Goal: Task Accomplishment & Management: Use online tool/utility

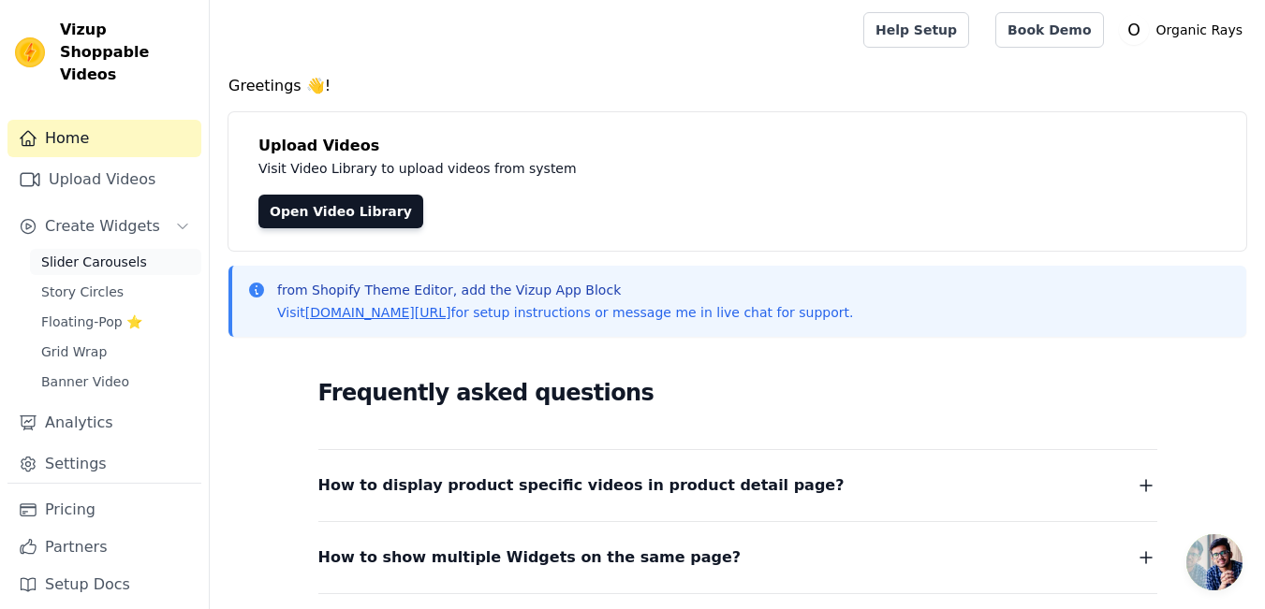
click at [128, 253] on span "Slider Carousels" at bounding box center [94, 262] width 106 height 19
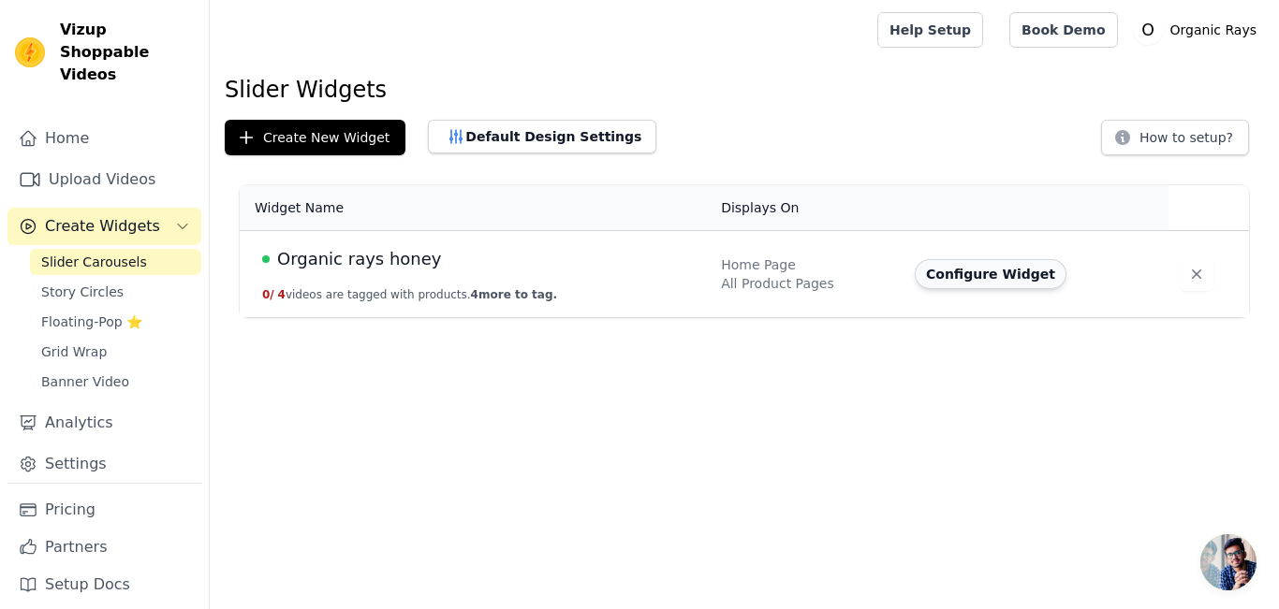
click at [985, 282] on button "Configure Widget" at bounding box center [991, 274] width 152 height 30
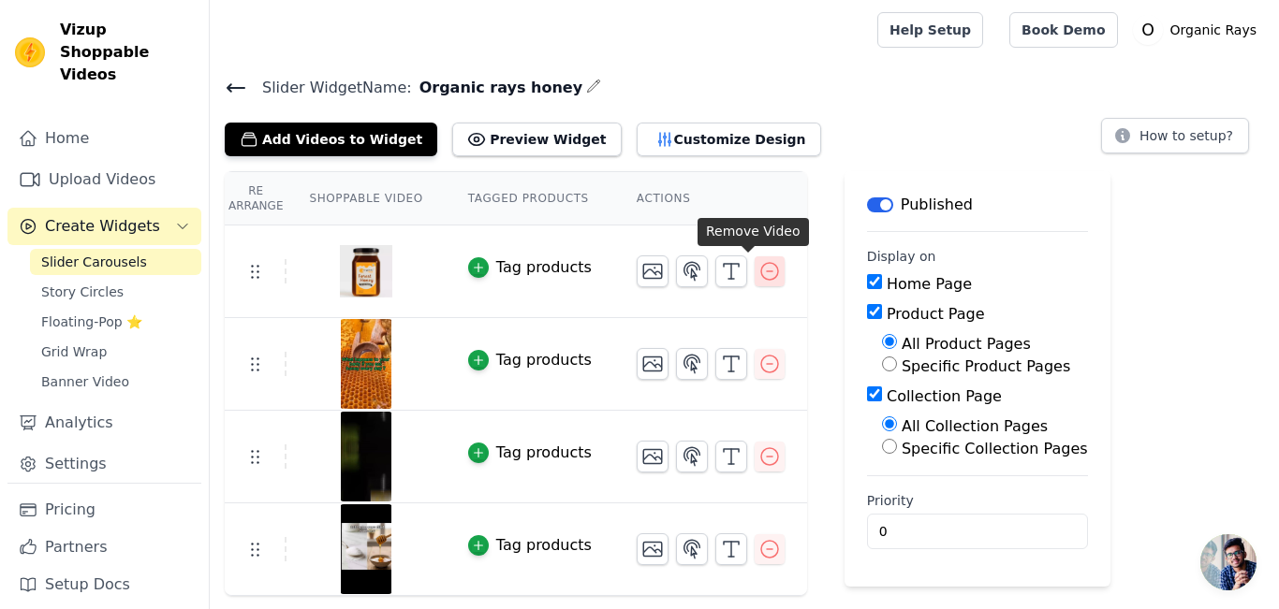
click at [758, 273] on icon "button" at bounding box center [769, 271] width 22 height 22
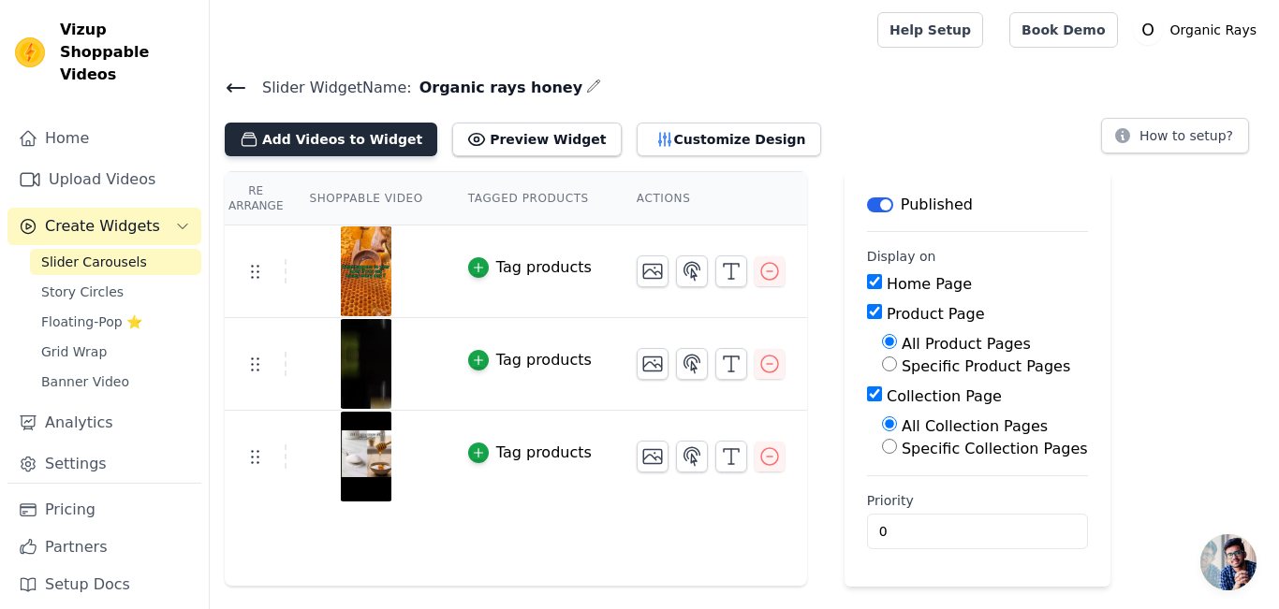
click at [360, 143] on button "Add Videos to Widget" at bounding box center [331, 140] width 213 height 34
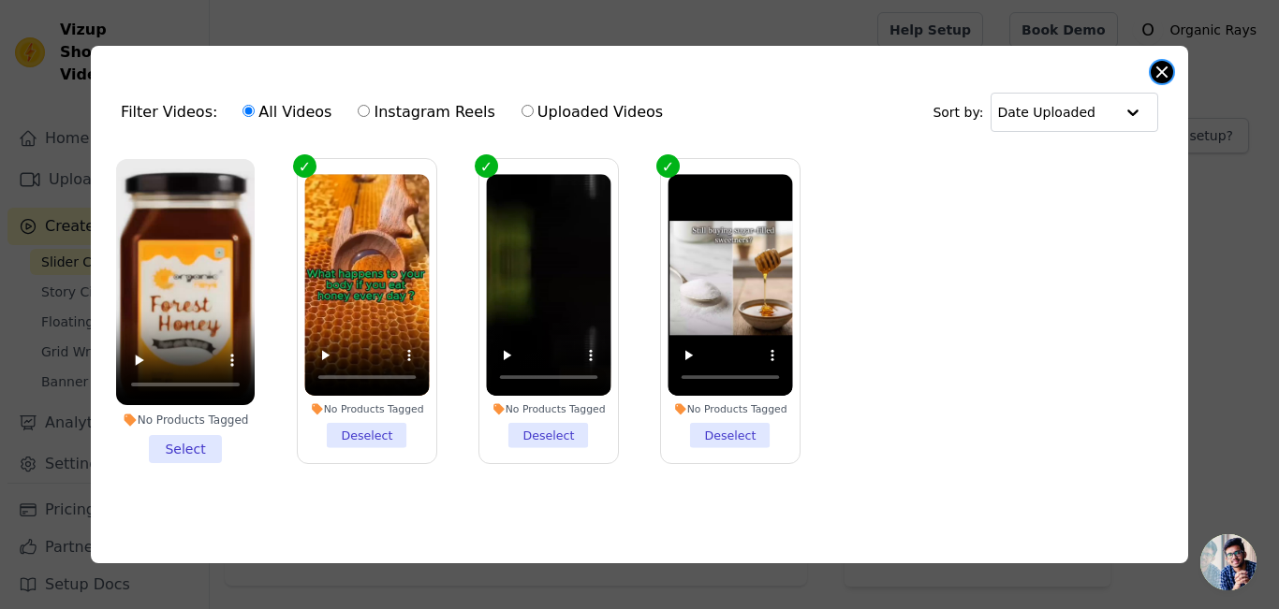
click at [1164, 63] on button "Close modal" at bounding box center [1162, 72] width 22 height 22
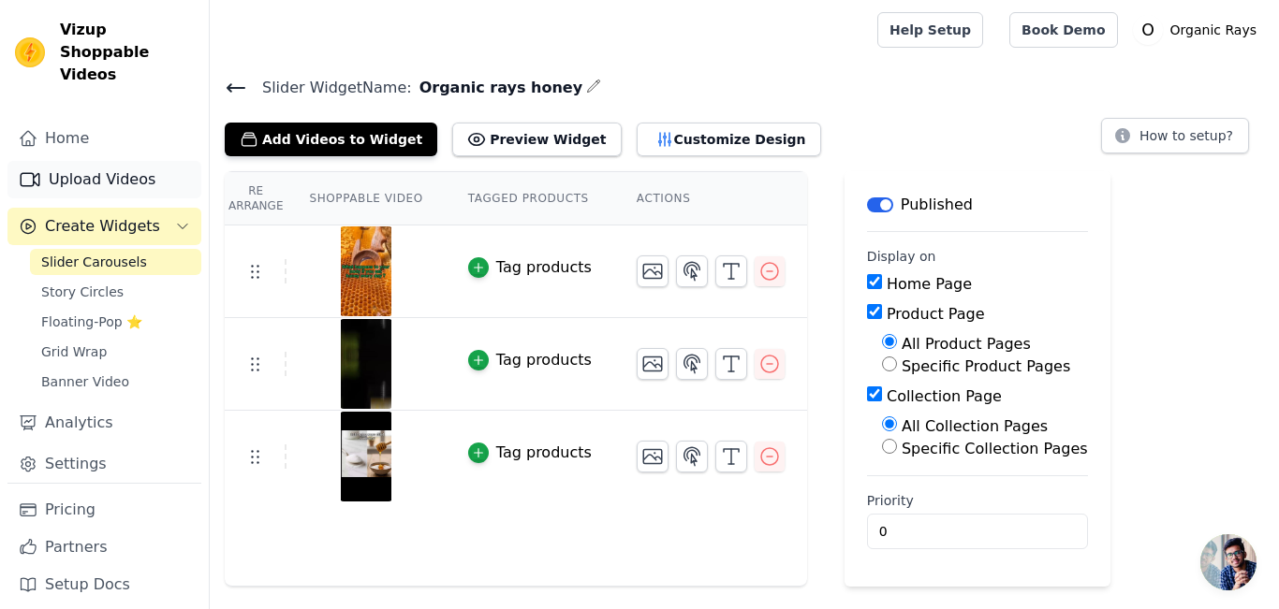
click at [94, 161] on link "Upload Videos" at bounding box center [104, 179] width 194 height 37
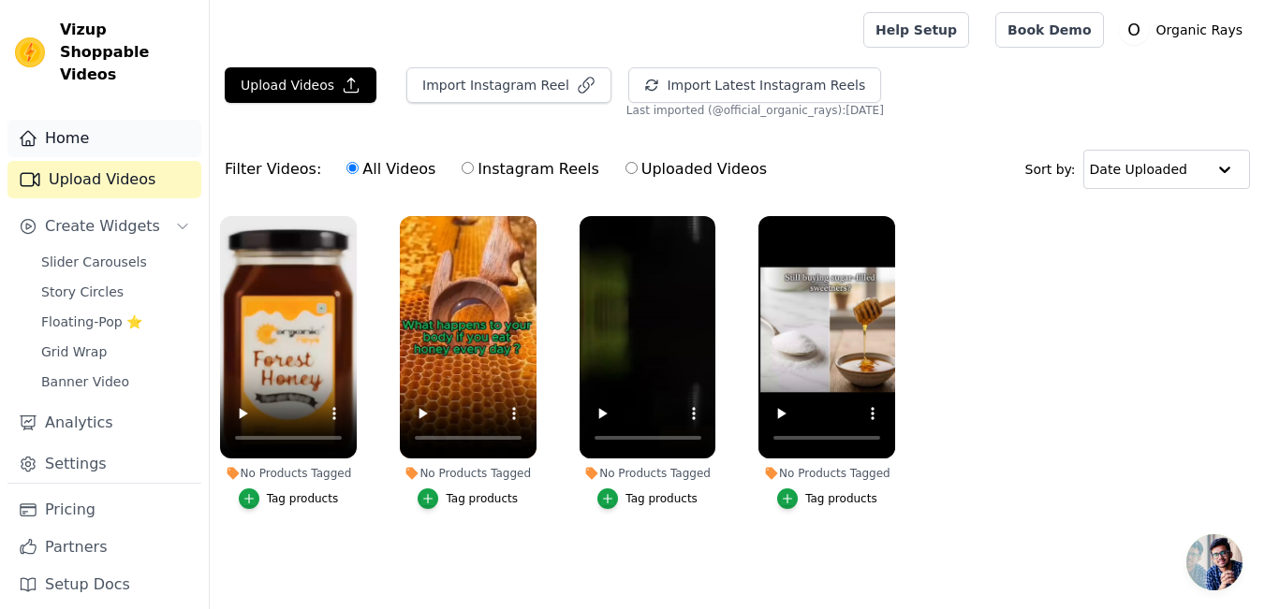
click at [142, 120] on link "Home" at bounding box center [104, 138] width 194 height 37
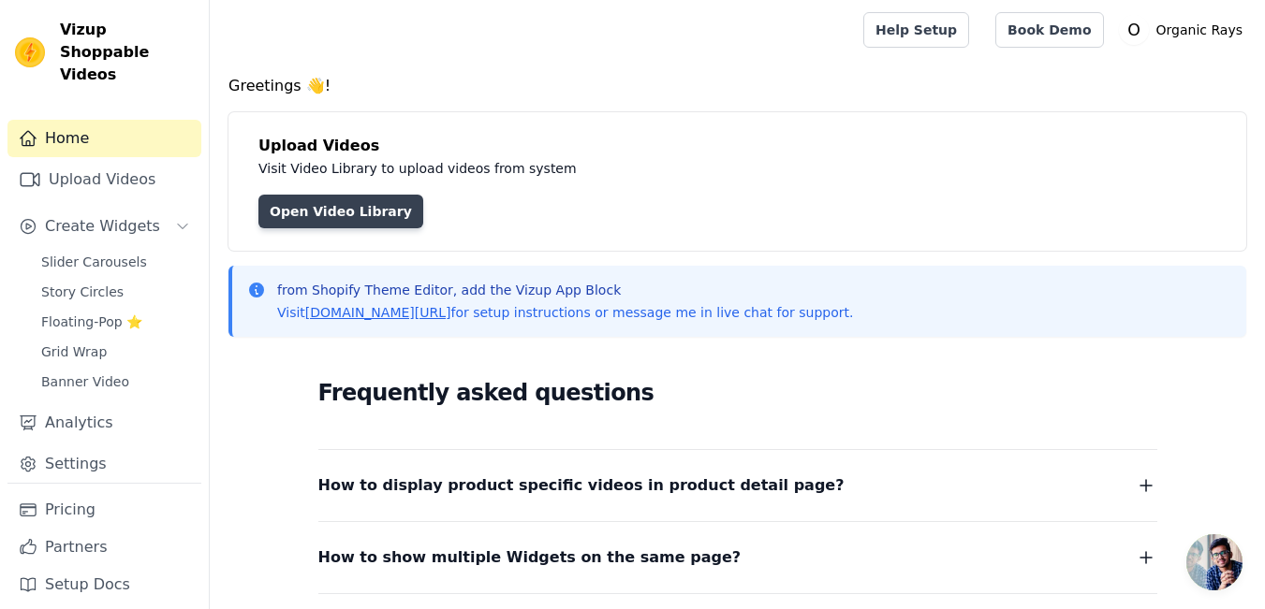
click at [299, 207] on link "Open Video Library" at bounding box center [340, 212] width 165 height 34
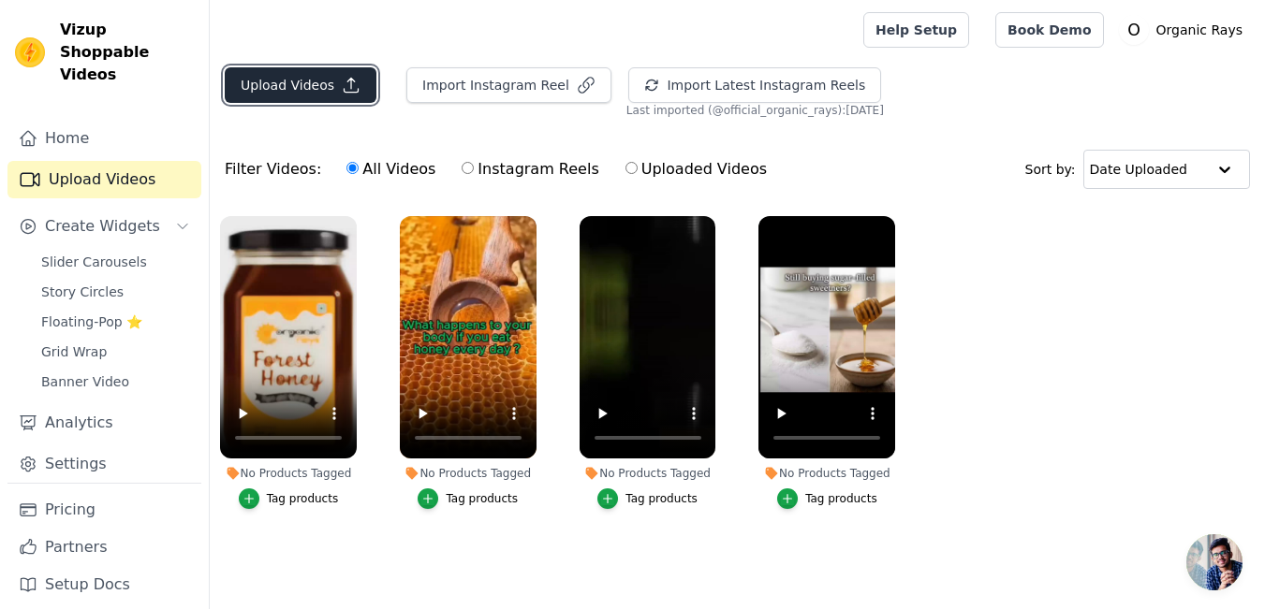
click at [299, 81] on button "Upload Videos" at bounding box center [301, 85] width 152 height 36
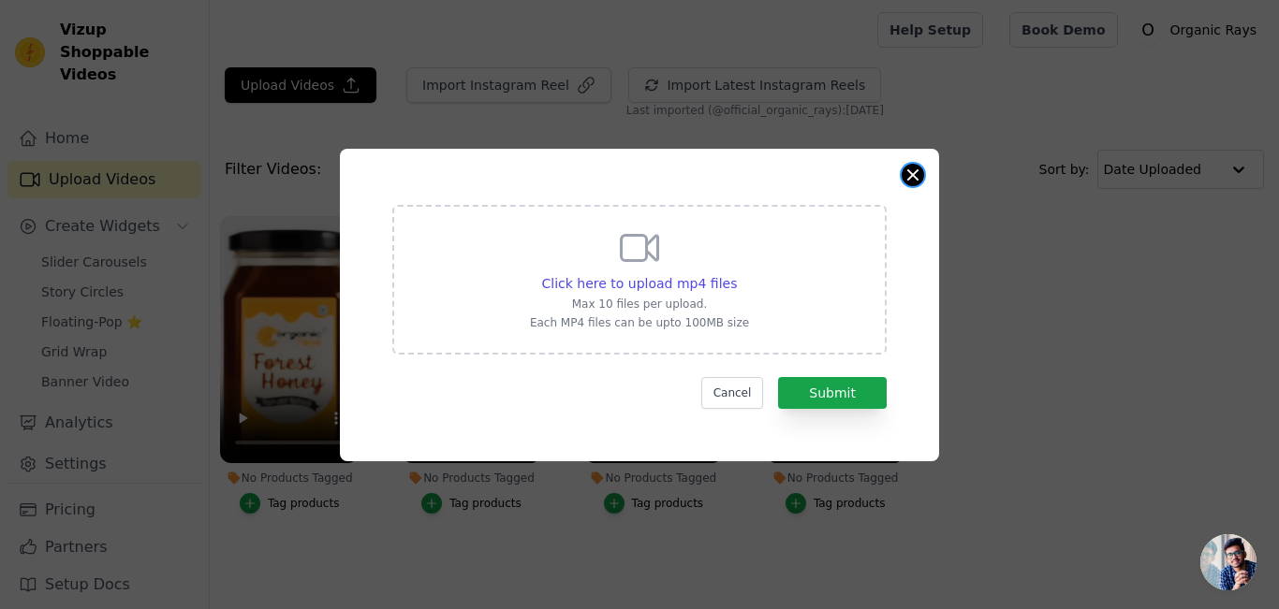
click at [913, 163] on div "Click here to upload mp4 files Max 10 files per upload. Each MP4 files can be u…" at bounding box center [639, 305] width 599 height 313
click at [912, 180] on button "Close modal" at bounding box center [913, 175] width 22 height 22
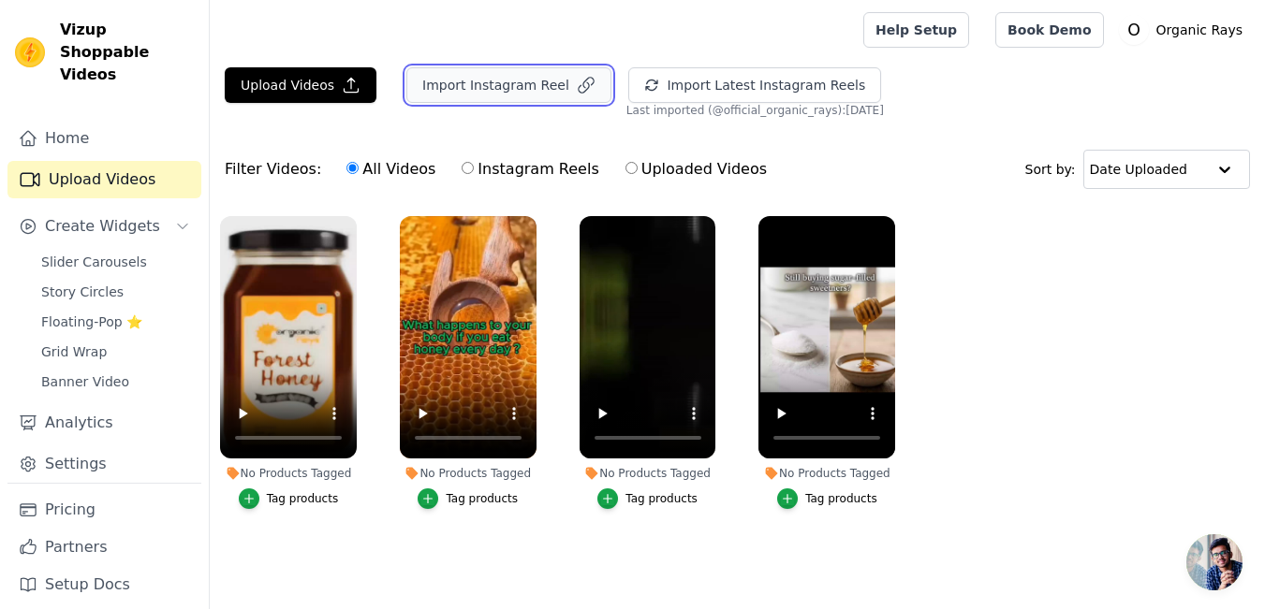
click at [523, 77] on button "Import Instagram Reel" at bounding box center [508, 85] width 205 height 36
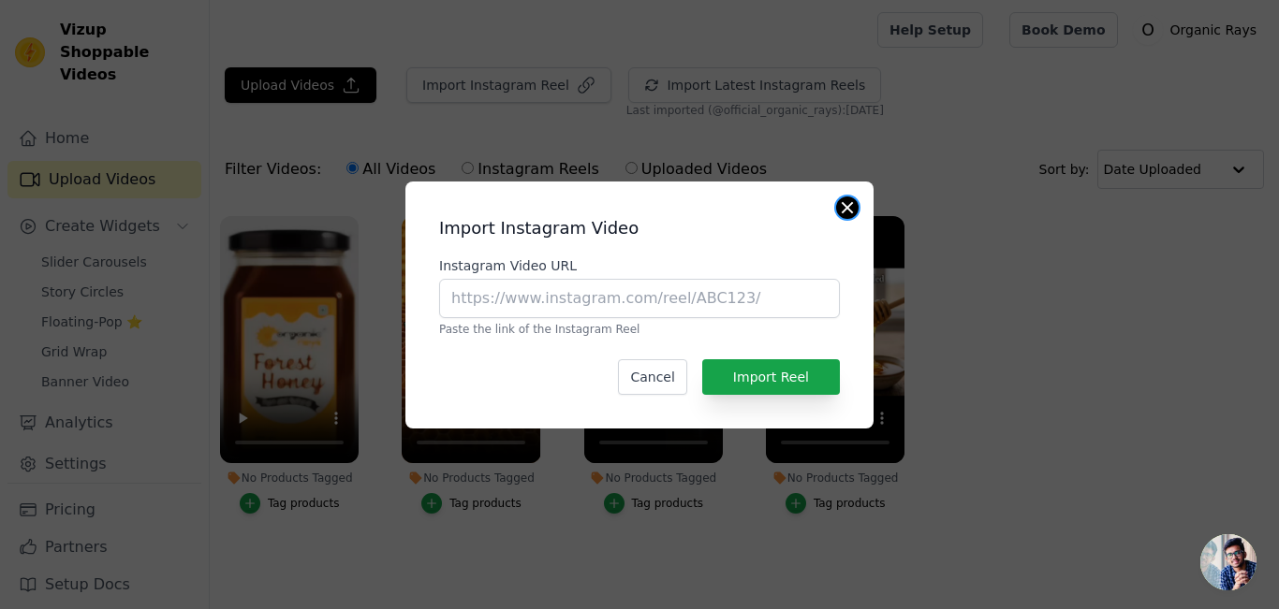
click at [845, 206] on button "Close modal" at bounding box center [847, 208] width 22 height 22
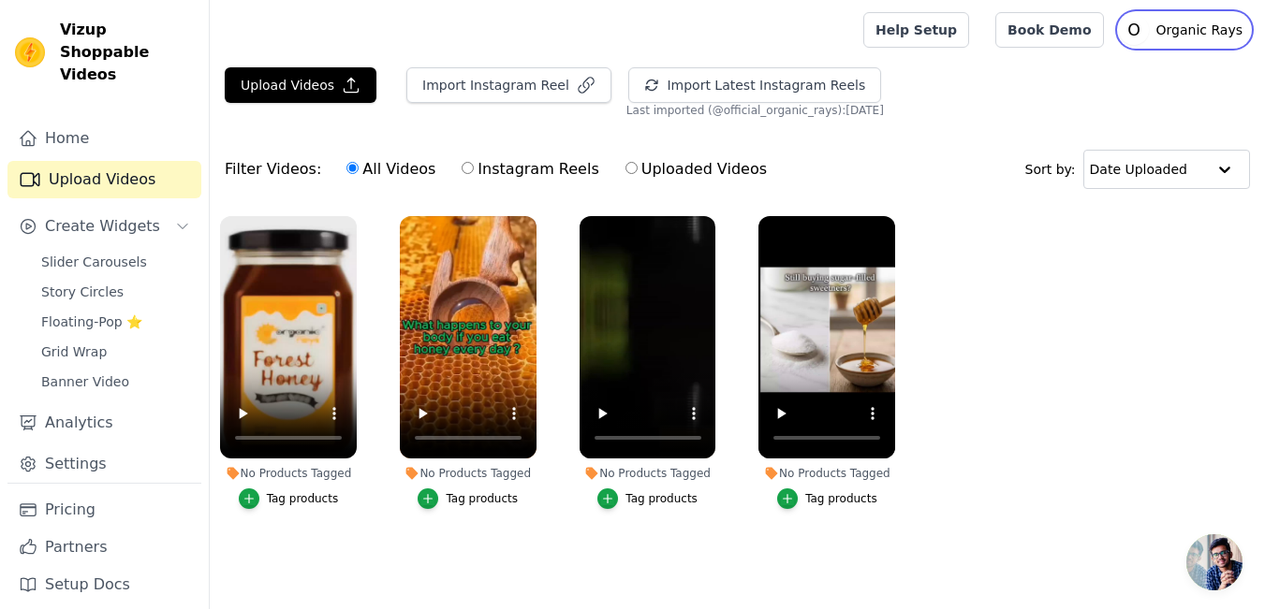
click at [1172, 33] on p "Organic Rays" at bounding box center [1199, 30] width 101 height 34
click at [1021, 125] on div "Upload Videos Import Instagram Reel Import Latest Instagram Reels Import Latest…" at bounding box center [737, 312] width 1055 height 490
click at [141, 120] on link "Home" at bounding box center [104, 138] width 194 height 37
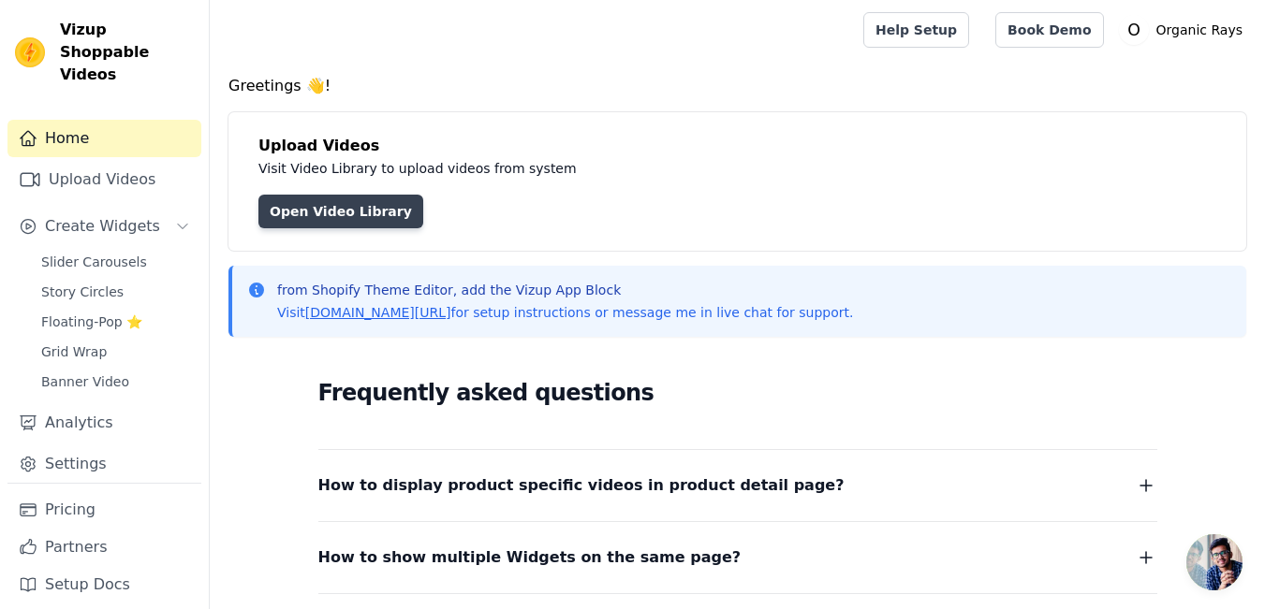
click at [299, 211] on link "Open Video Library" at bounding box center [340, 212] width 165 height 34
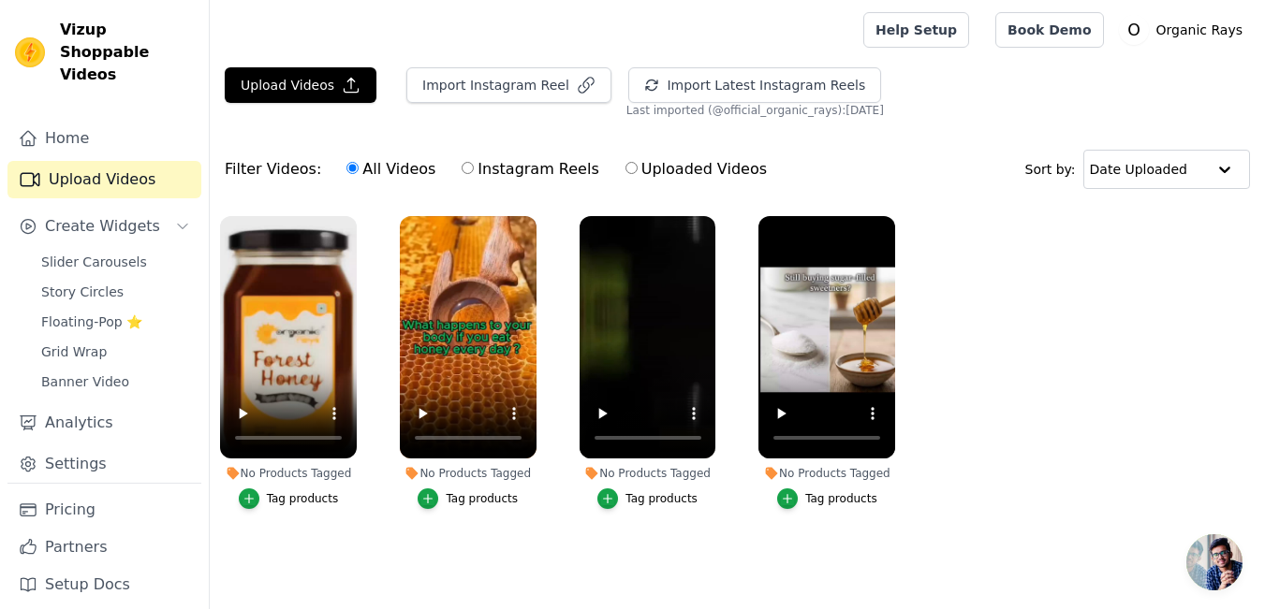
click at [462, 169] on input "Instagram Reels" at bounding box center [468, 168] width 12 height 12
radio input "true"
click at [624, 168] on label "Uploaded Videos" at bounding box center [695, 169] width 143 height 24
click at [625, 168] on input "Uploaded Videos" at bounding box center [631, 168] width 12 height 12
radio input "true"
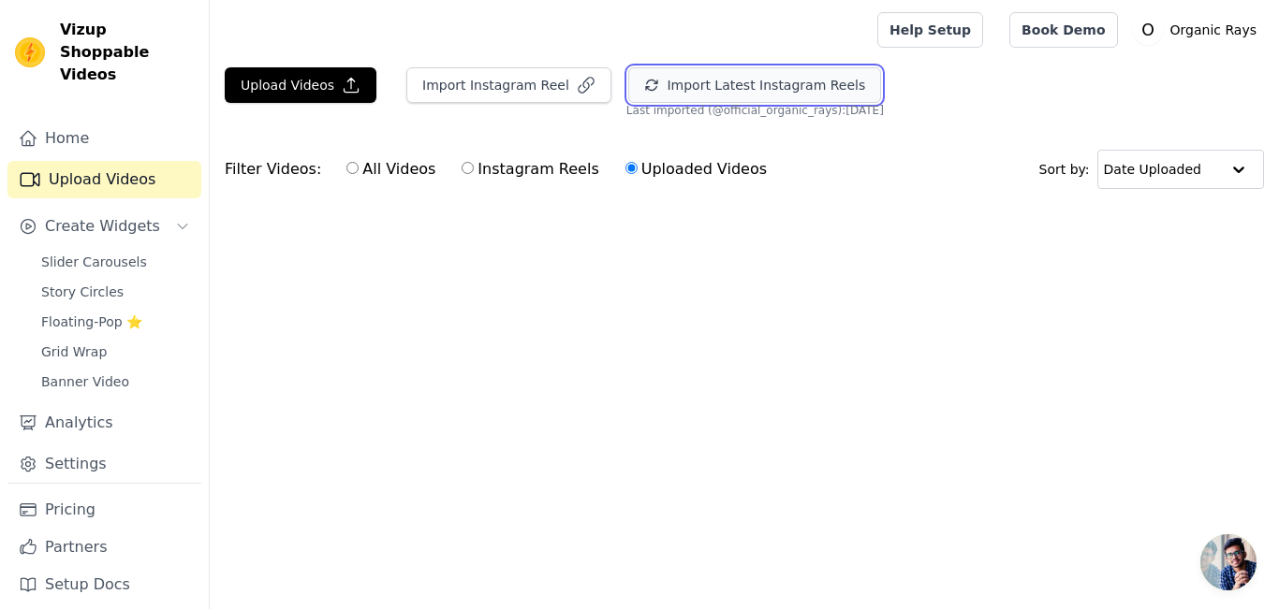
click at [719, 91] on button "Import Latest Instagram Reels" at bounding box center [754, 85] width 253 height 36
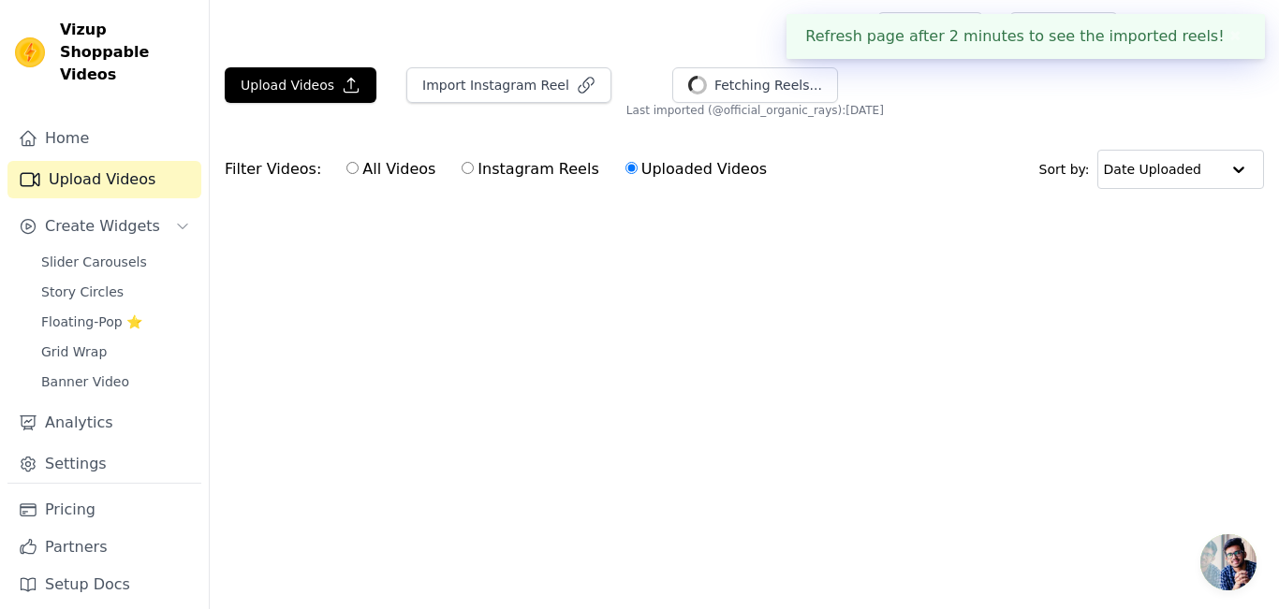
click at [358, 172] on label "All Videos" at bounding box center [390, 169] width 91 height 24
click at [358, 172] on input "All Videos" at bounding box center [352, 168] width 12 height 12
radio input "true"
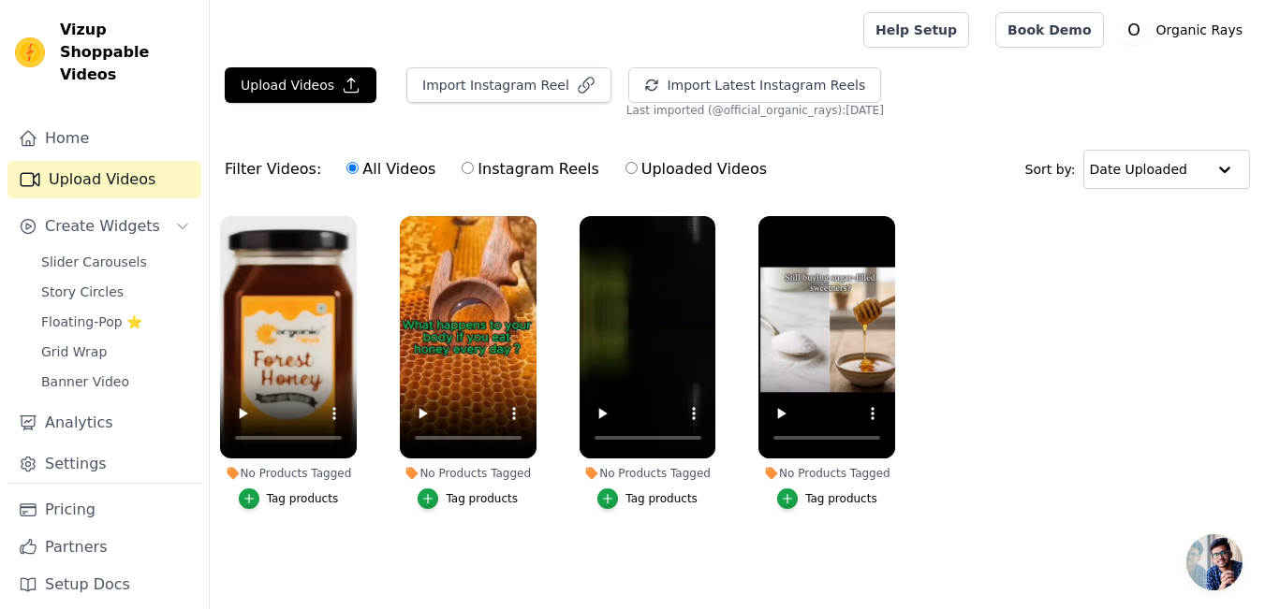
click at [462, 165] on input "Instagram Reels" at bounding box center [468, 168] width 12 height 12
radio input "true"
click at [625, 168] on input "Uploaded Videos" at bounding box center [631, 168] width 12 height 12
radio input "true"
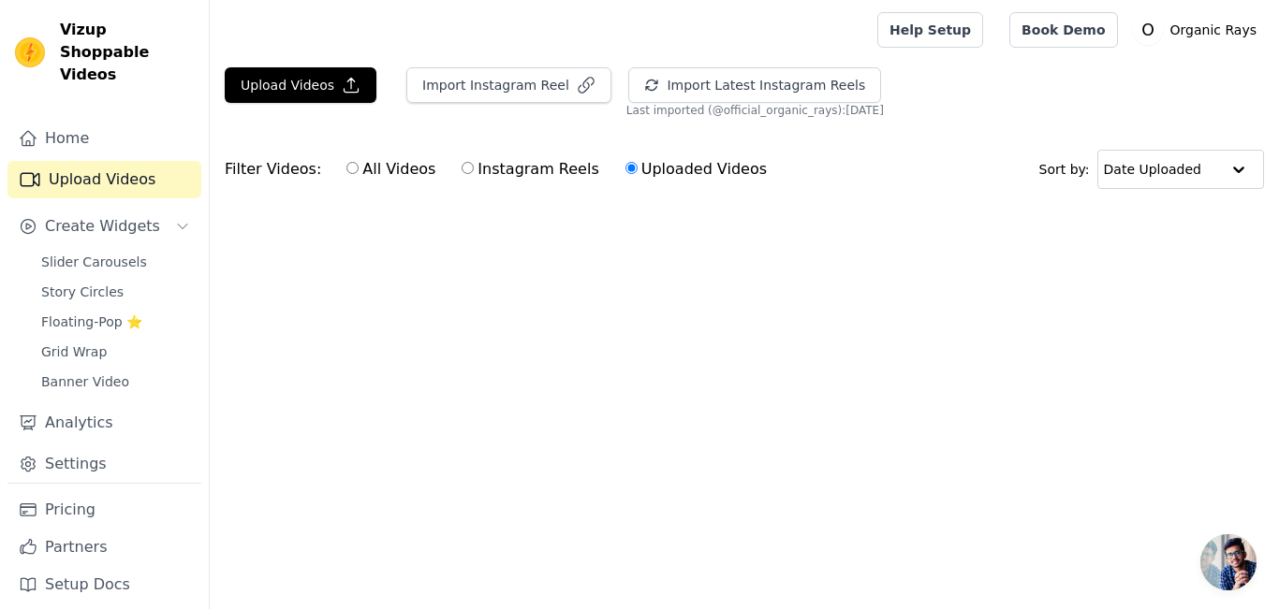
click at [462, 173] on input "Instagram Reels" at bounding box center [468, 168] width 12 height 12
radio input "true"
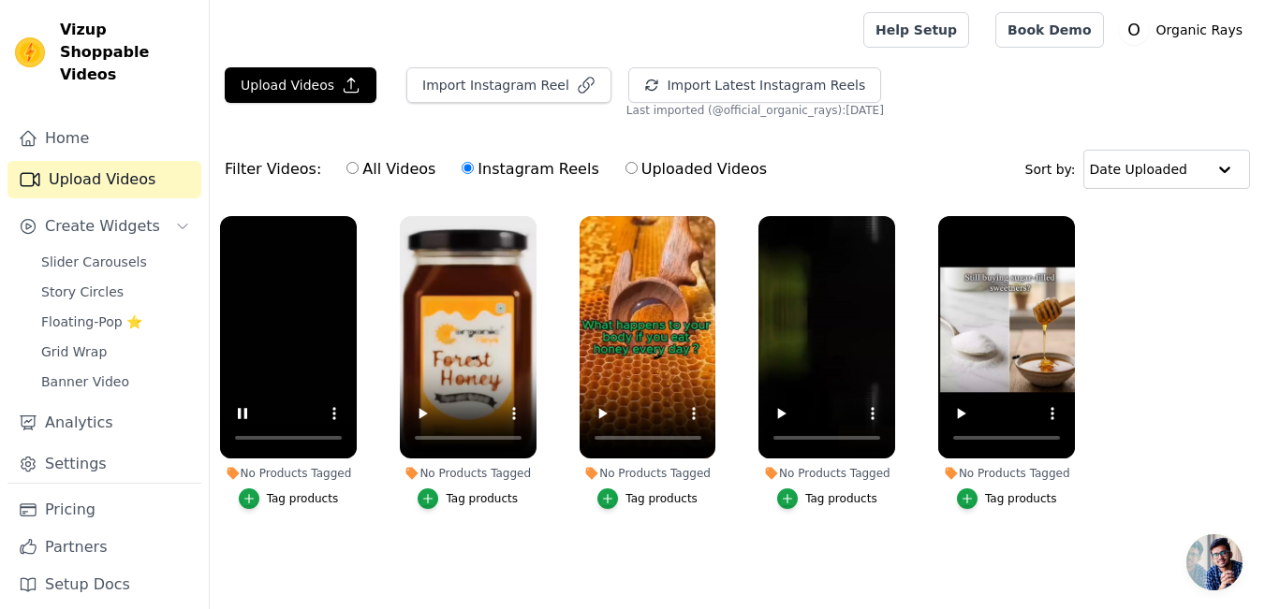
click at [366, 537] on ul "No Products Tagged Tag products No Products Tagged Tag products No Products Tag…" at bounding box center [737, 381] width 1055 height 351
click at [498, 83] on button "Import Instagram Reel" at bounding box center [508, 85] width 205 height 36
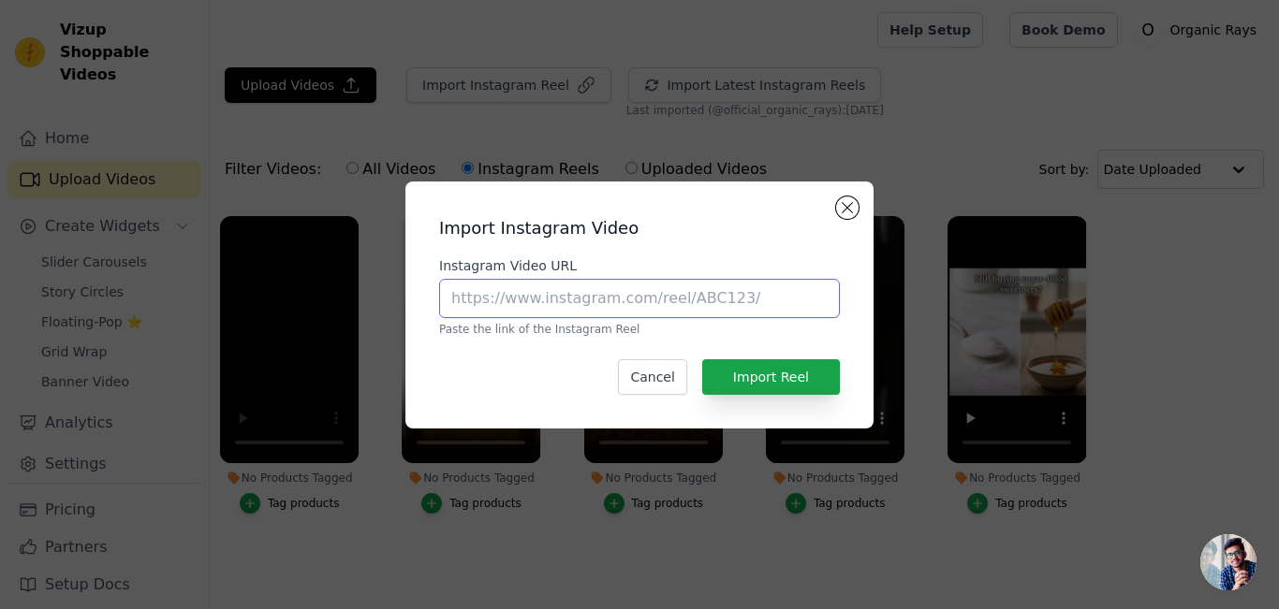
click at [581, 306] on input "Instagram Video URL" at bounding box center [639, 298] width 401 height 39
paste input "https://www.instagram.com/p/DPJCW6fEXl4/"
type input "https://www.instagram.com/p/DPJCW6fEXl4/"
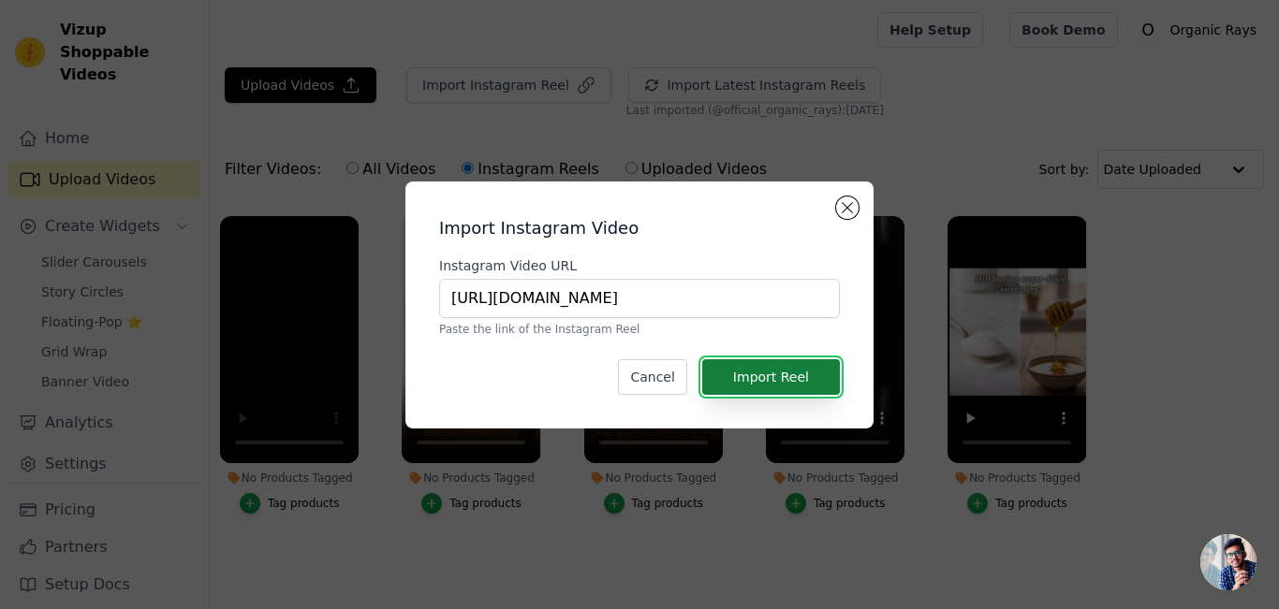
click at [785, 375] on button "Import Reel" at bounding box center [771, 377] width 138 height 36
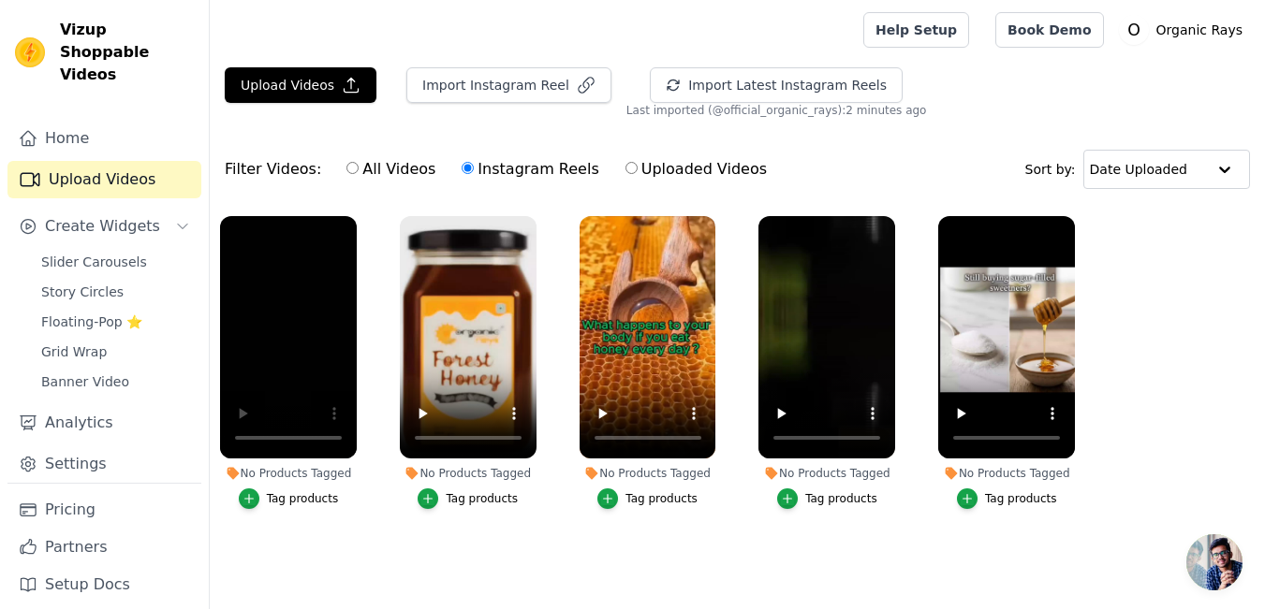
click at [625, 170] on input "Uploaded Videos" at bounding box center [631, 168] width 12 height 12
radio input "true"
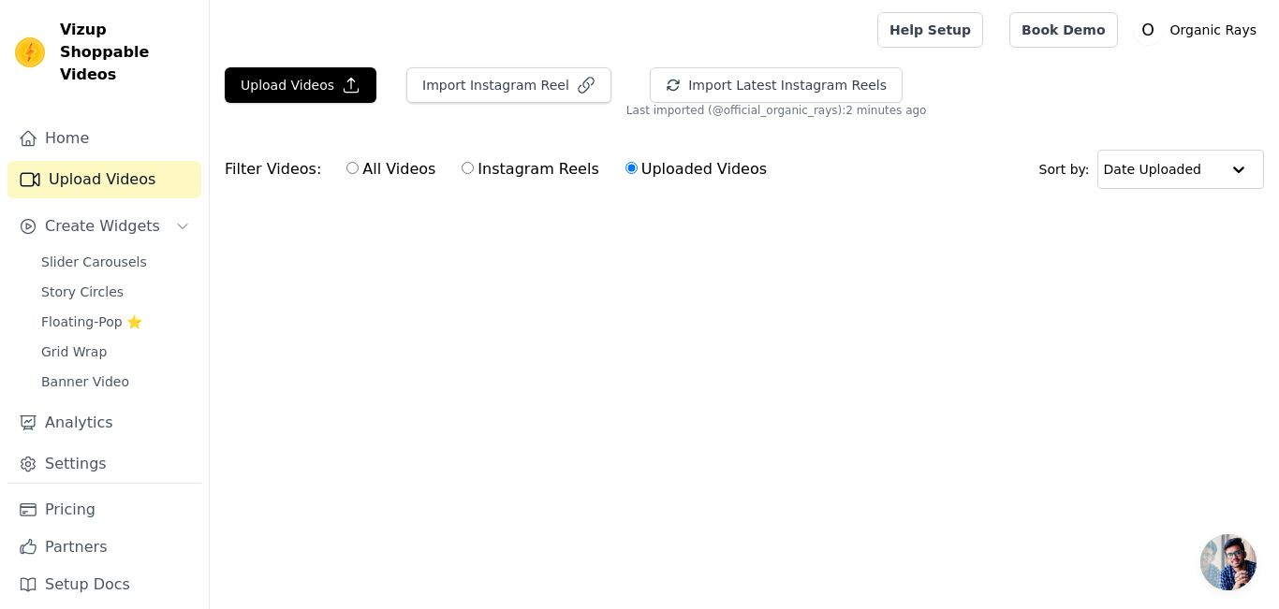
click at [462, 171] on input "Instagram Reels" at bounding box center [468, 168] width 12 height 12
radio input "true"
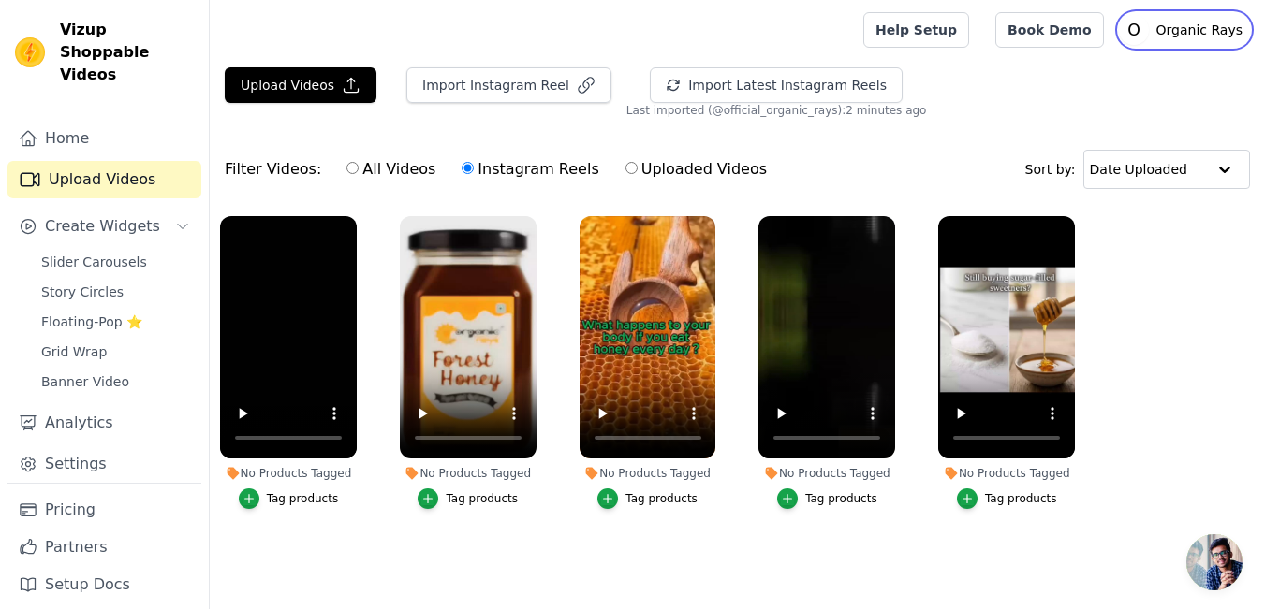
click at [1224, 24] on p "Organic Rays" at bounding box center [1199, 30] width 101 height 34
click at [953, 53] on div "Help Setup Book Demo Open user menu O Organic Rays Settings Help Docs Sign out" at bounding box center [1056, 30] width 387 height 60
click at [58, 121] on link "Home" at bounding box center [104, 138] width 194 height 37
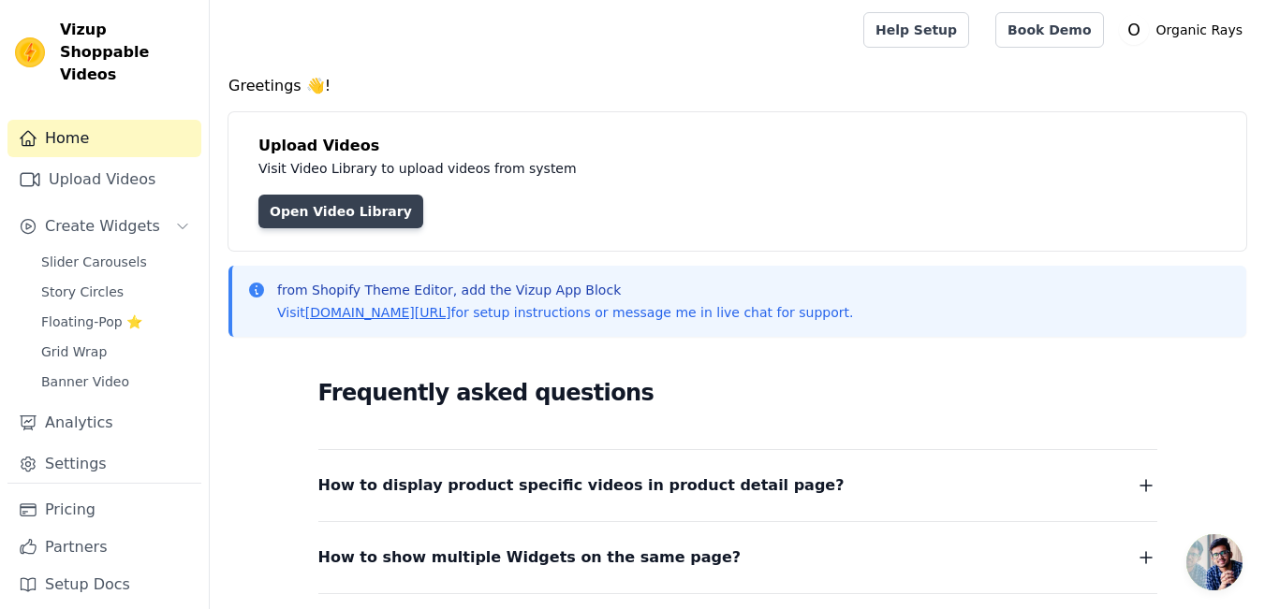
click at [380, 212] on link "Open Video Library" at bounding box center [340, 212] width 165 height 34
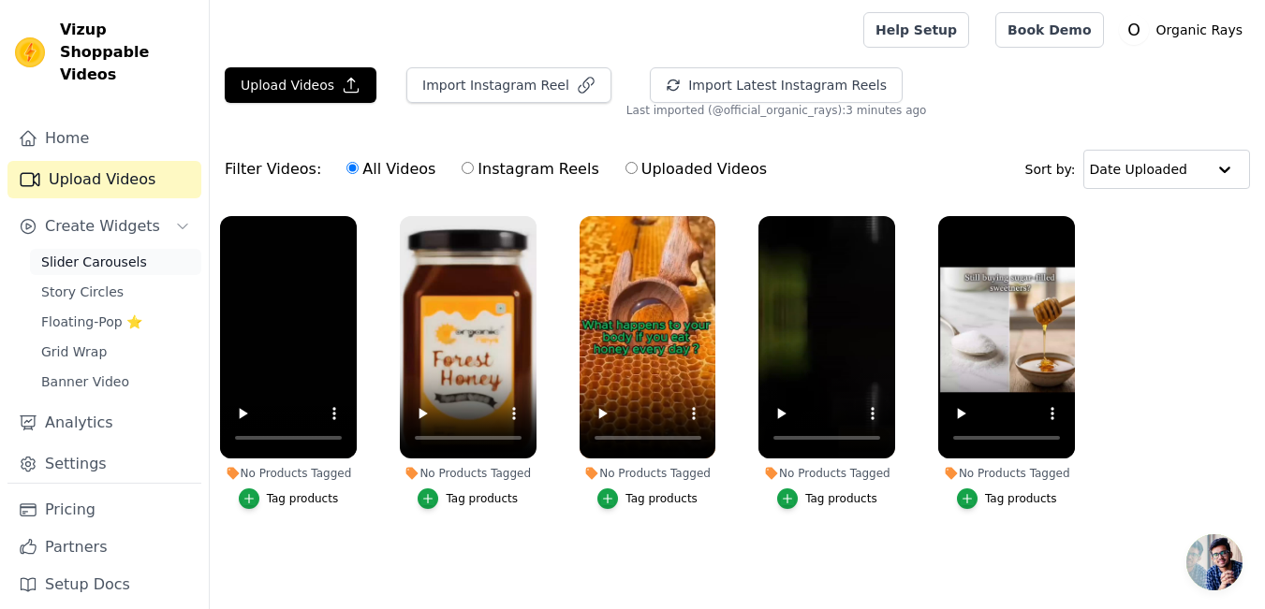
click at [121, 249] on link "Slider Carousels" at bounding box center [115, 262] width 171 height 26
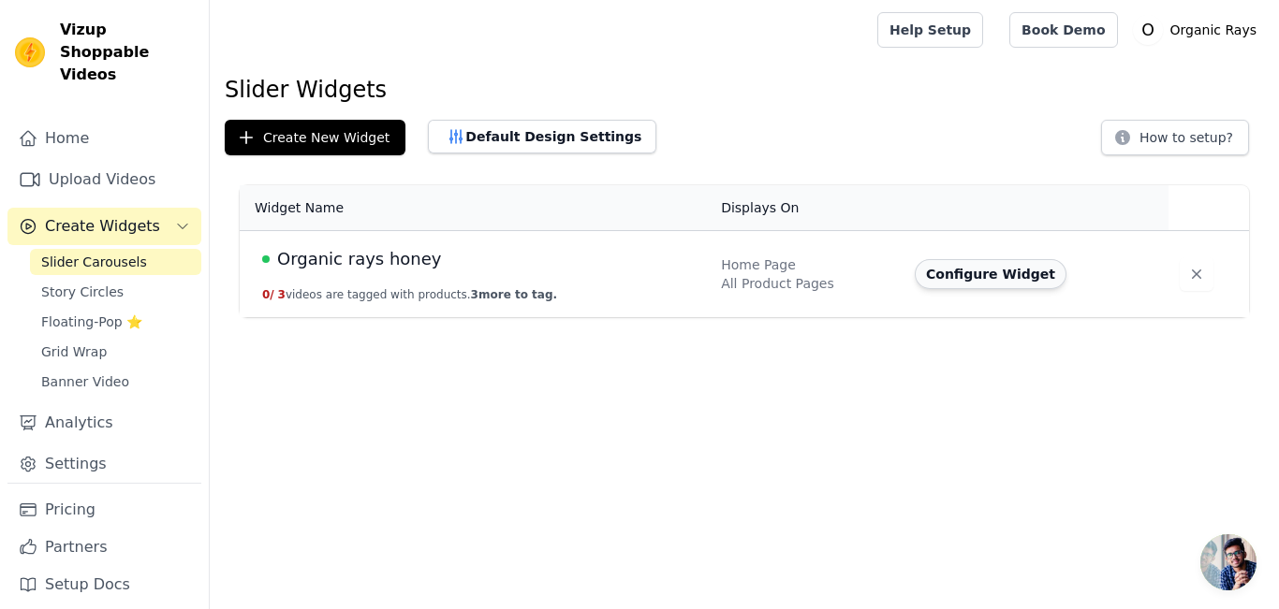
click at [954, 283] on button "Configure Widget" at bounding box center [991, 274] width 152 height 30
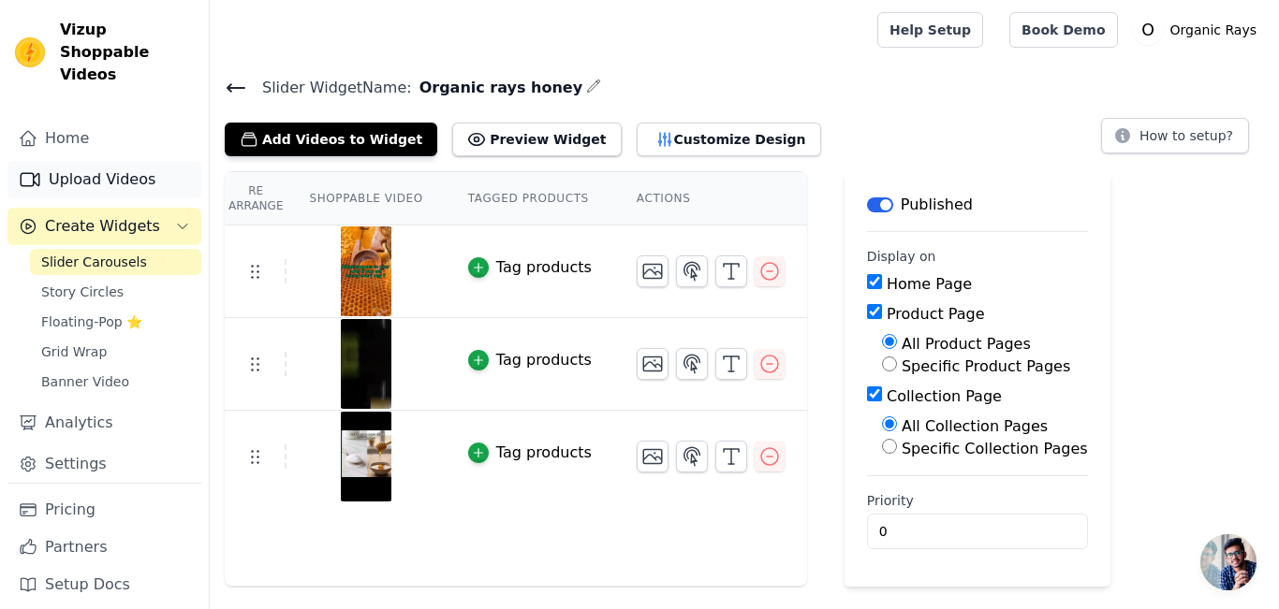
click at [89, 161] on link "Upload Videos" at bounding box center [104, 179] width 194 height 37
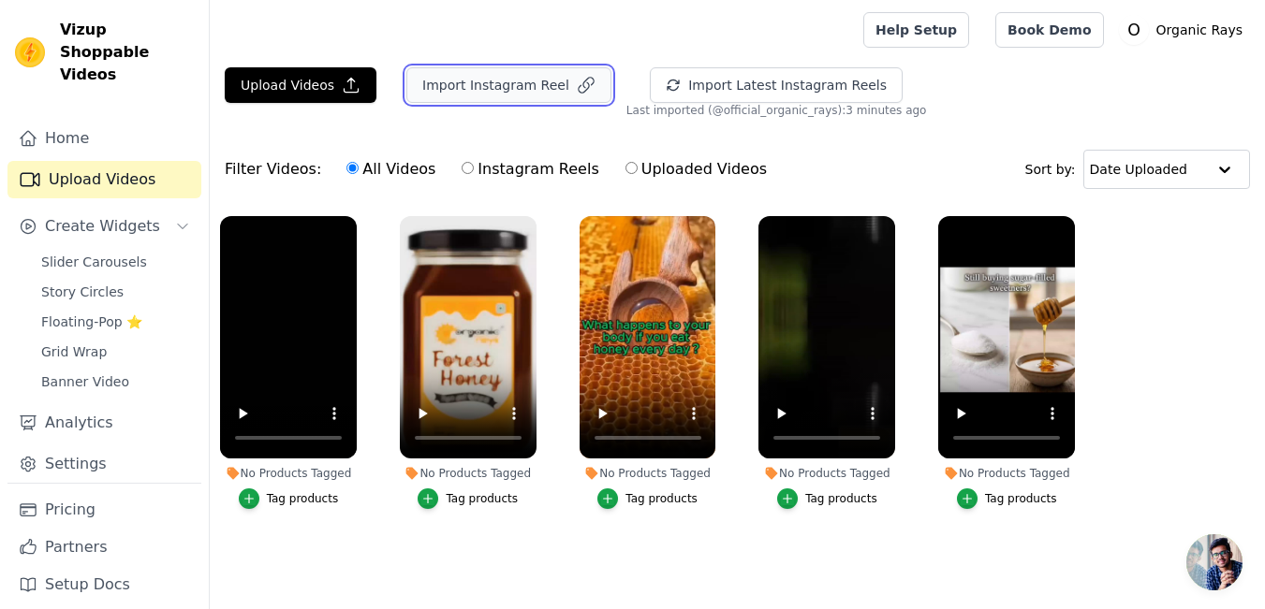
click at [508, 72] on button "Import Instagram Reel" at bounding box center [508, 85] width 205 height 36
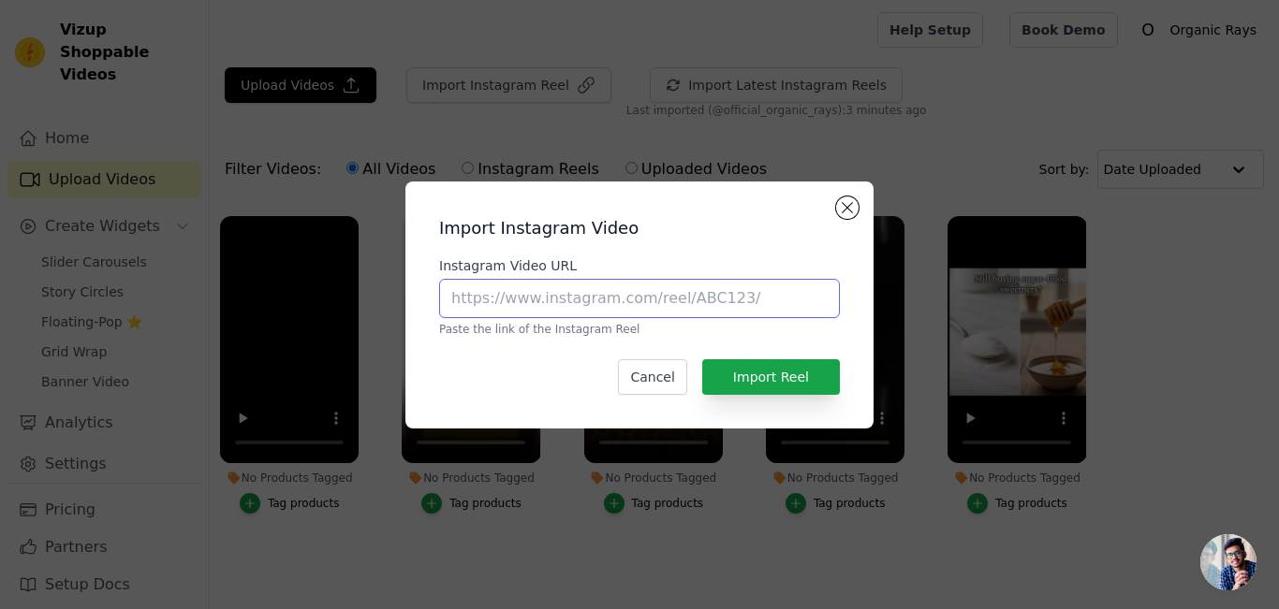
click at [553, 279] on input "Instagram Video URL" at bounding box center [639, 298] width 401 height 39
paste input "https://www.instagram.com/p/DPJCW6fEXl4/"
type input "https://www.instagram.com/p/DPJCW6fEXl4/"
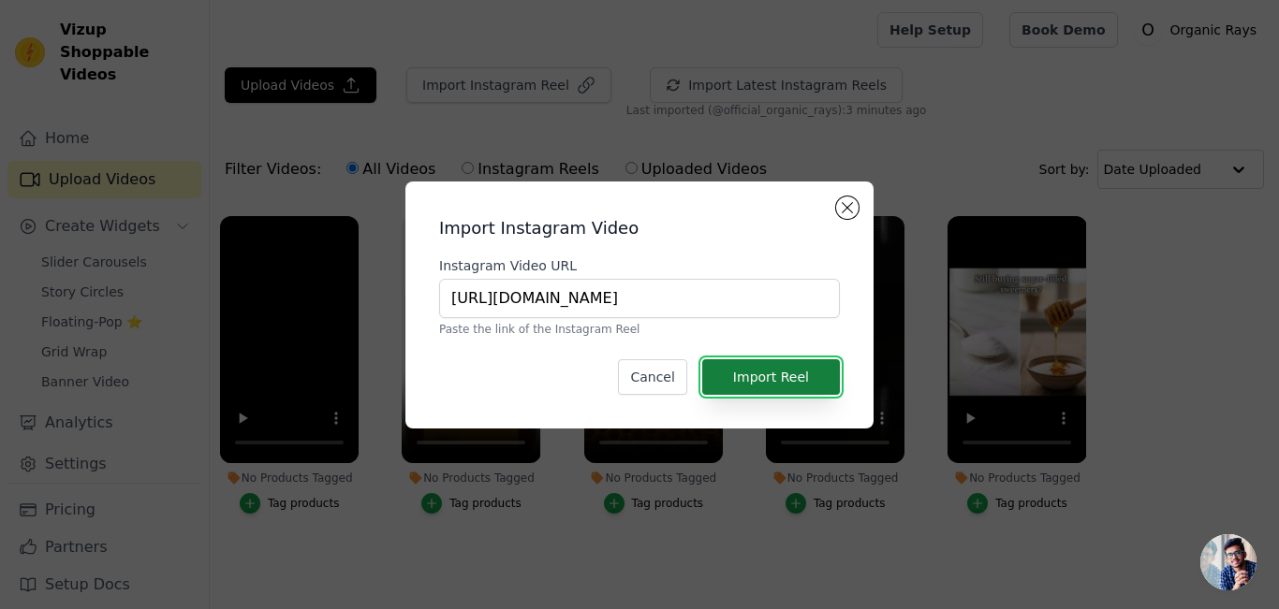
click at [762, 374] on button "Import Reel" at bounding box center [771, 377] width 138 height 36
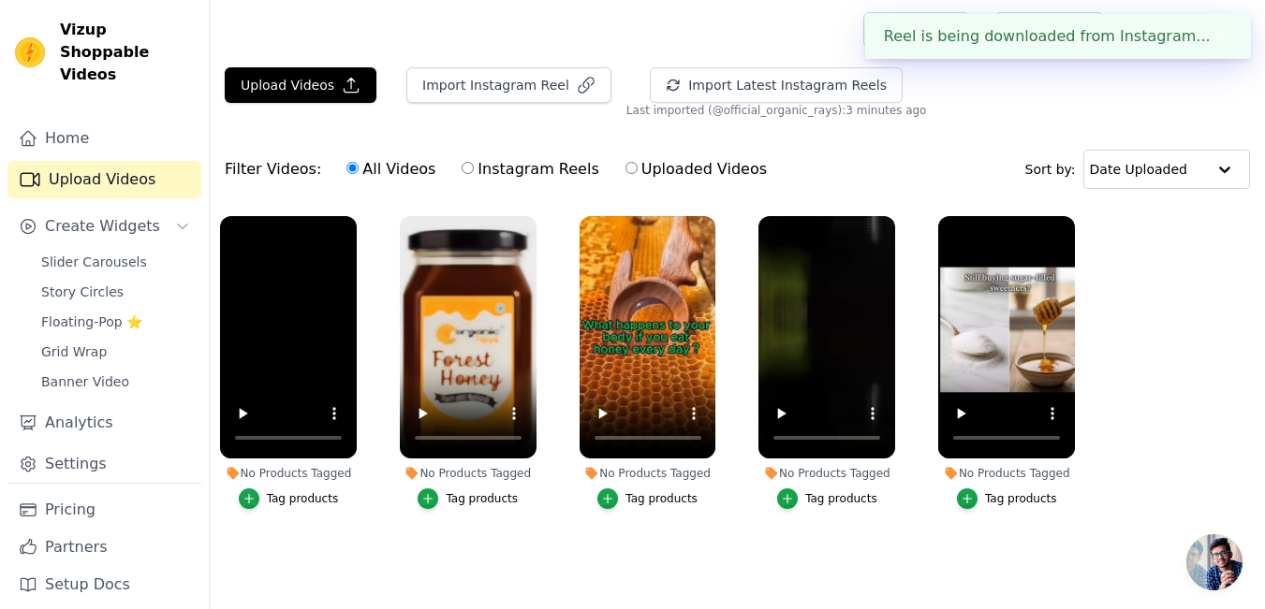
click at [1035, 37] on div "Reel is being downloaded from Instagram... ✖" at bounding box center [1058, 36] width 386 height 45
click at [1071, 37] on div "Reel is being downloaded from Instagram... ✖" at bounding box center [1058, 36] width 386 height 45
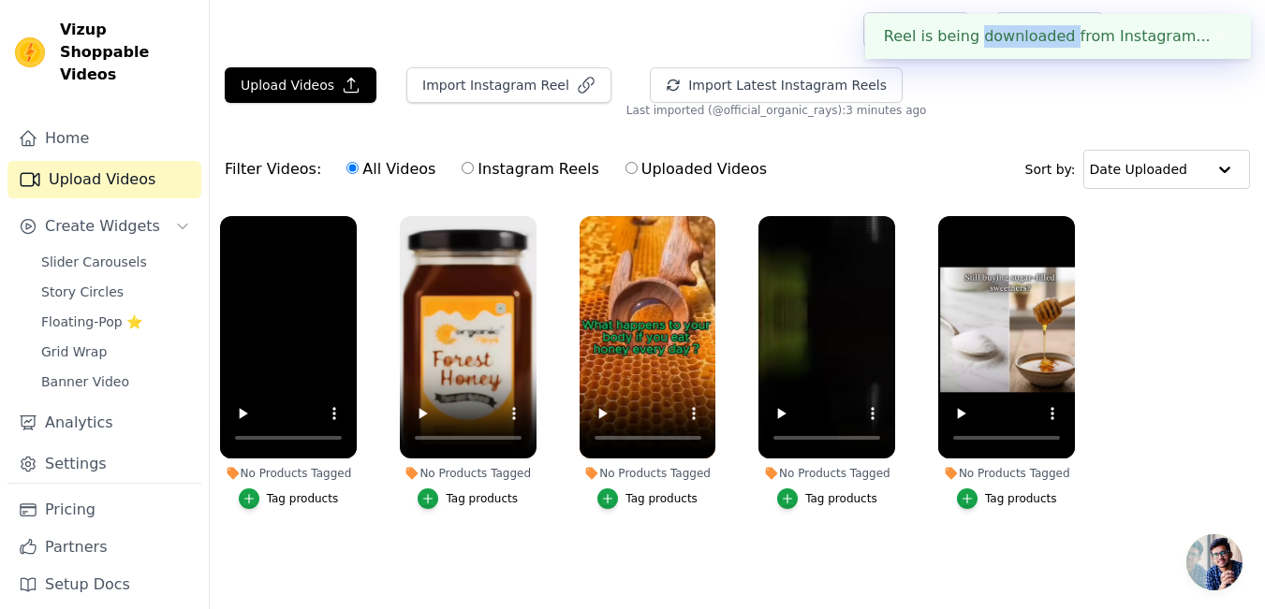
click at [1071, 37] on div "Reel is being downloaded from Instagram... ✖" at bounding box center [1058, 36] width 386 height 45
click at [1065, 76] on div "Upload Videos Import Instagram Reel Import Latest Instagram Reels Import Latest…" at bounding box center [737, 92] width 1055 height 51
click at [1156, 34] on div "Reel is being downloaded from Instagram... ✖" at bounding box center [1058, 36] width 386 height 45
click at [1089, 39] on div "Reel is being downloaded from Instagram... ✖" at bounding box center [1058, 36] width 386 height 45
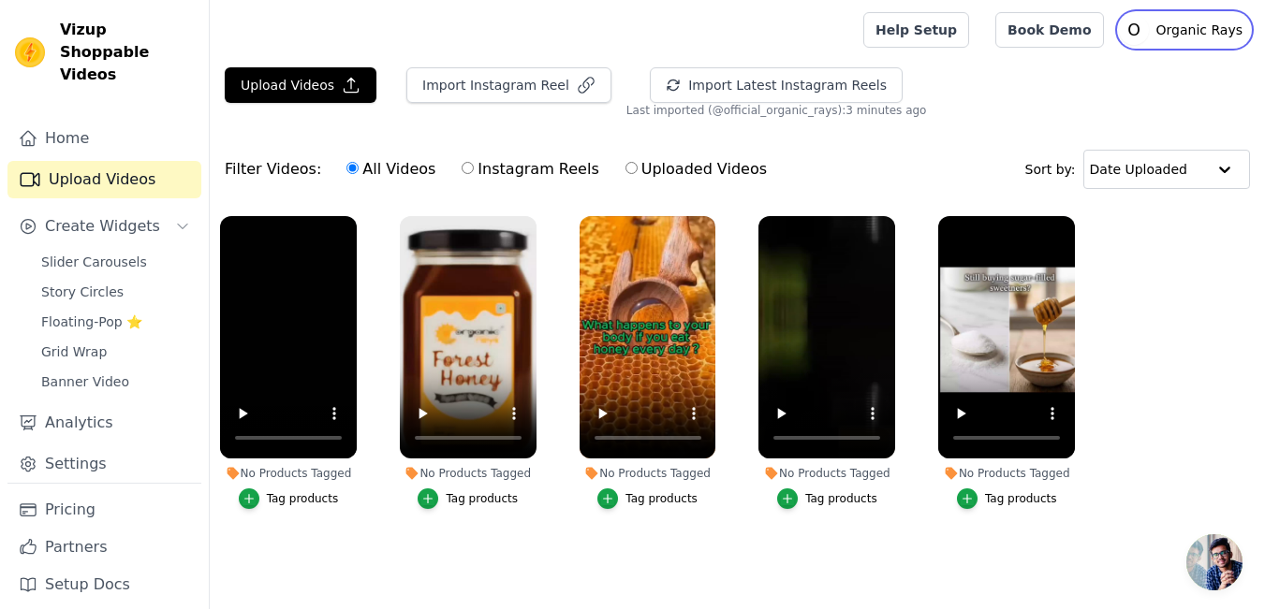
click at [1149, 25] on icon "O" at bounding box center [1134, 30] width 30 height 30
click at [986, 97] on div "Upload Videos Import Instagram Reel Import Latest Instagram Reels Import Latest…" at bounding box center [737, 92] width 1055 height 51
click at [1189, 188] on div "Date Uploaded" at bounding box center [1166, 169] width 167 height 39
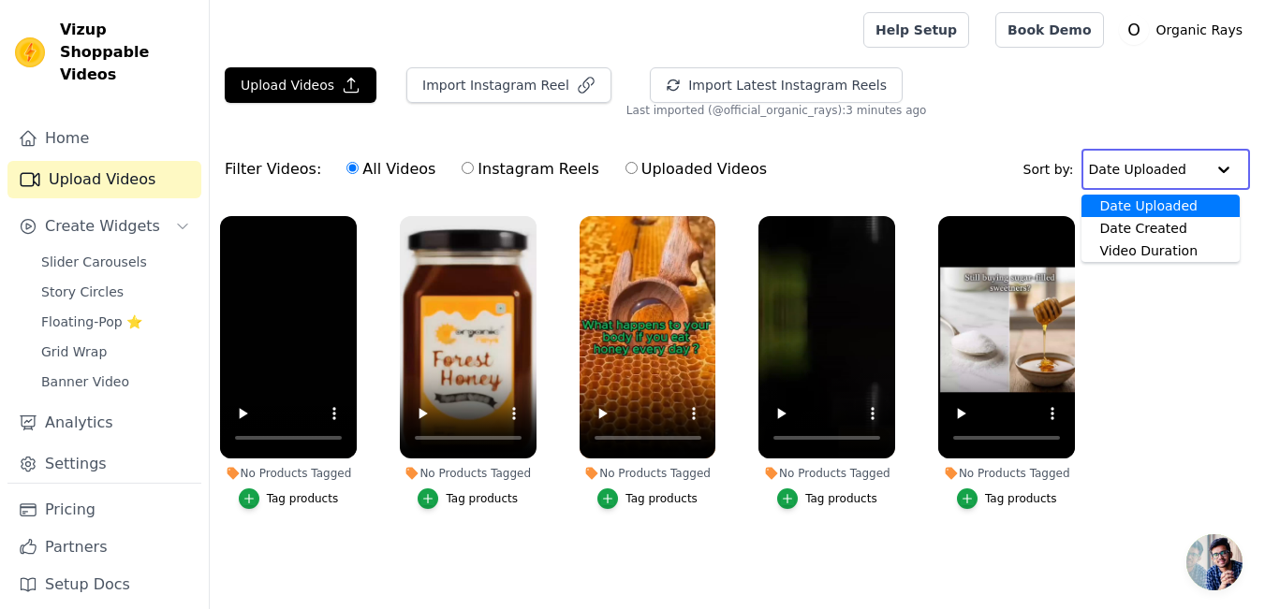
click at [1185, 205] on div "Date Uploaded" at bounding box center [1160, 206] width 158 height 22
click at [1181, 167] on input "text" at bounding box center [1147, 169] width 116 height 37
click at [1176, 230] on div "Date Created" at bounding box center [1160, 228] width 158 height 22
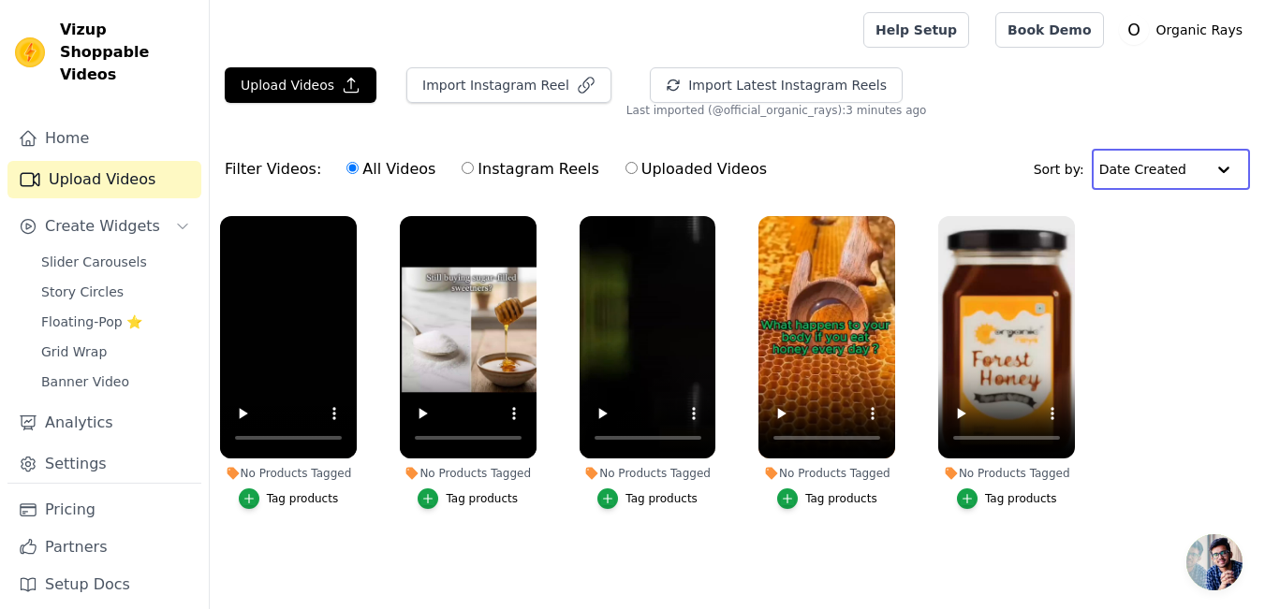
click at [1190, 172] on input "text" at bounding box center [1152, 169] width 106 height 37
click at [1182, 209] on div "Date Uploaded" at bounding box center [1165, 206] width 147 height 22
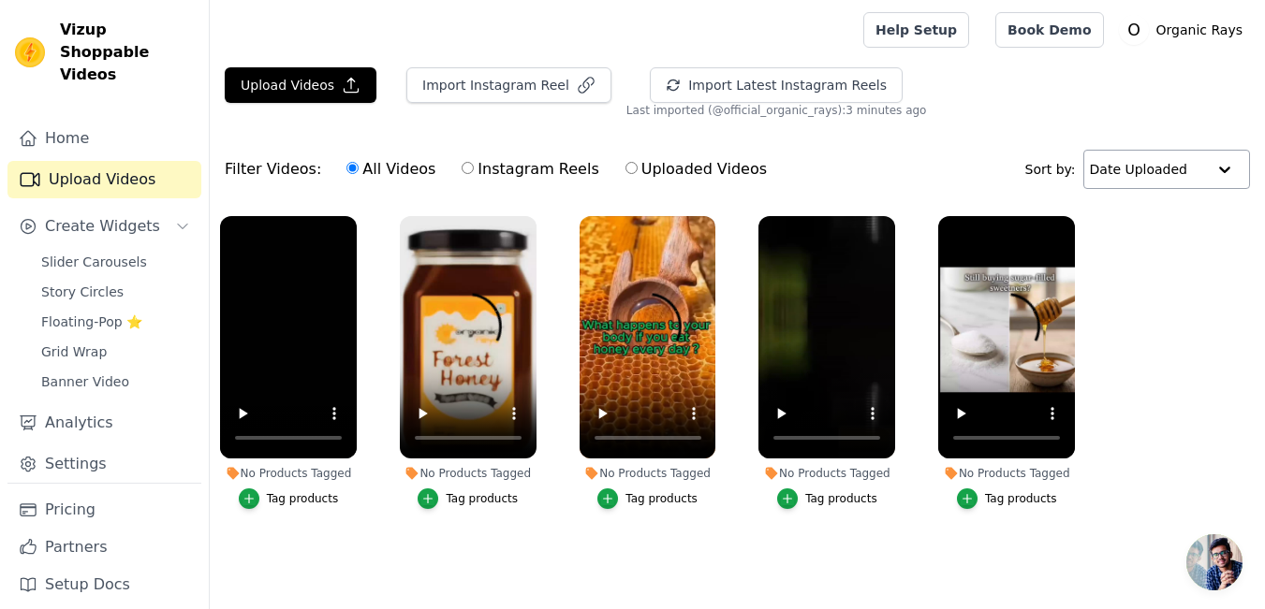
click at [625, 164] on input "Uploaded Videos" at bounding box center [631, 168] width 12 height 12
radio input "true"
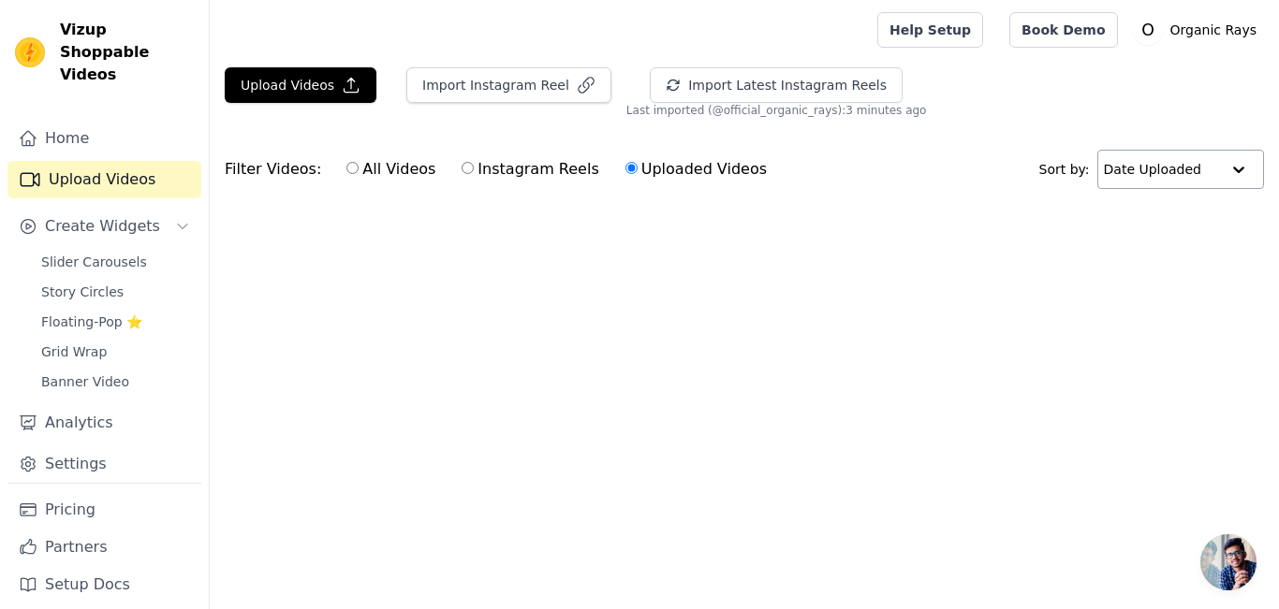
click at [625, 164] on input "Uploaded Videos" at bounding box center [631, 168] width 12 height 12
click at [462, 171] on input "Instagram Reels" at bounding box center [468, 168] width 12 height 12
radio input "true"
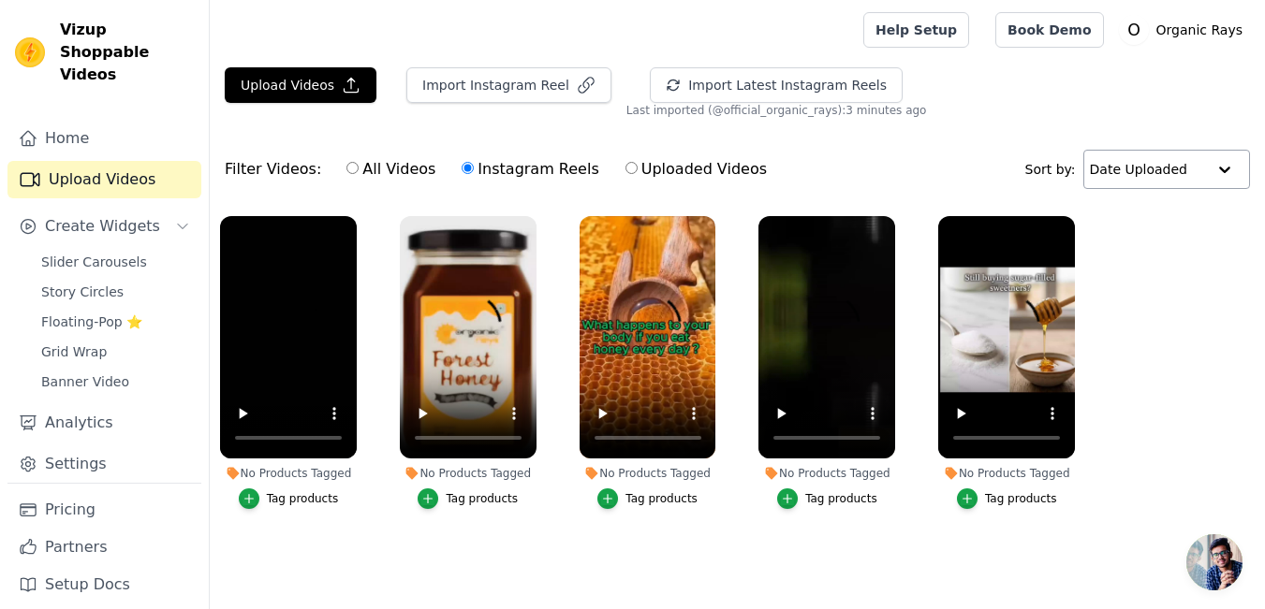
click at [353, 168] on label "All Videos" at bounding box center [390, 169] width 91 height 24
click at [353, 168] on input "All Videos" at bounding box center [352, 168] width 12 height 12
radio input "true"
click at [144, 120] on link "Home" at bounding box center [104, 138] width 194 height 37
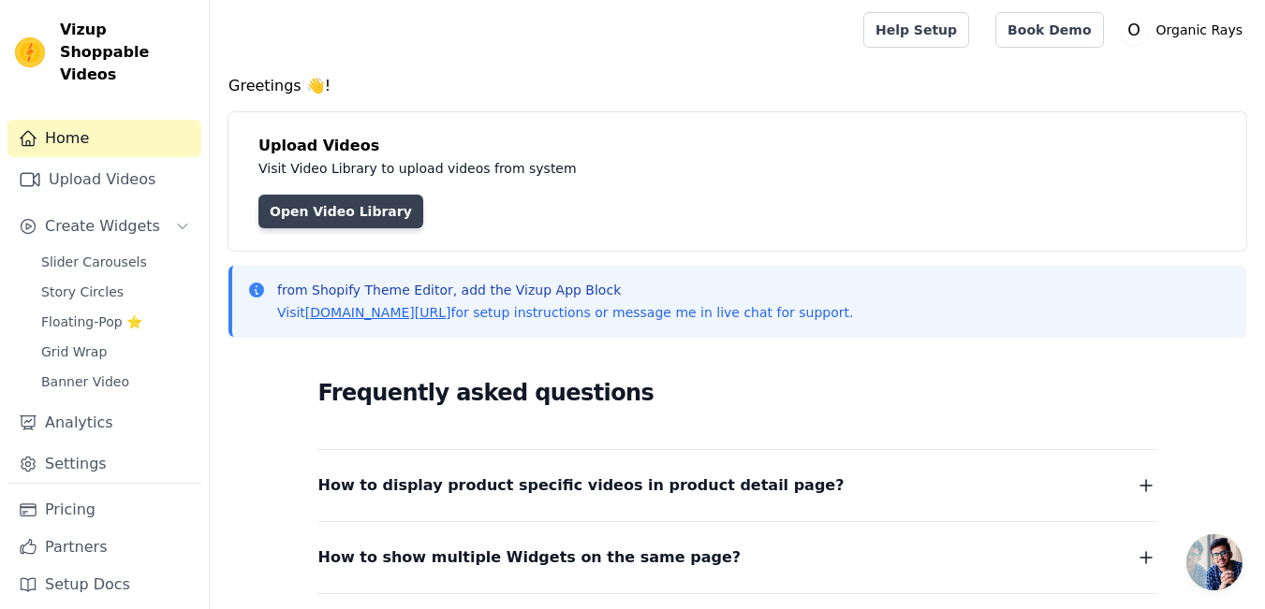
click at [293, 210] on link "Open Video Library" at bounding box center [340, 212] width 165 height 34
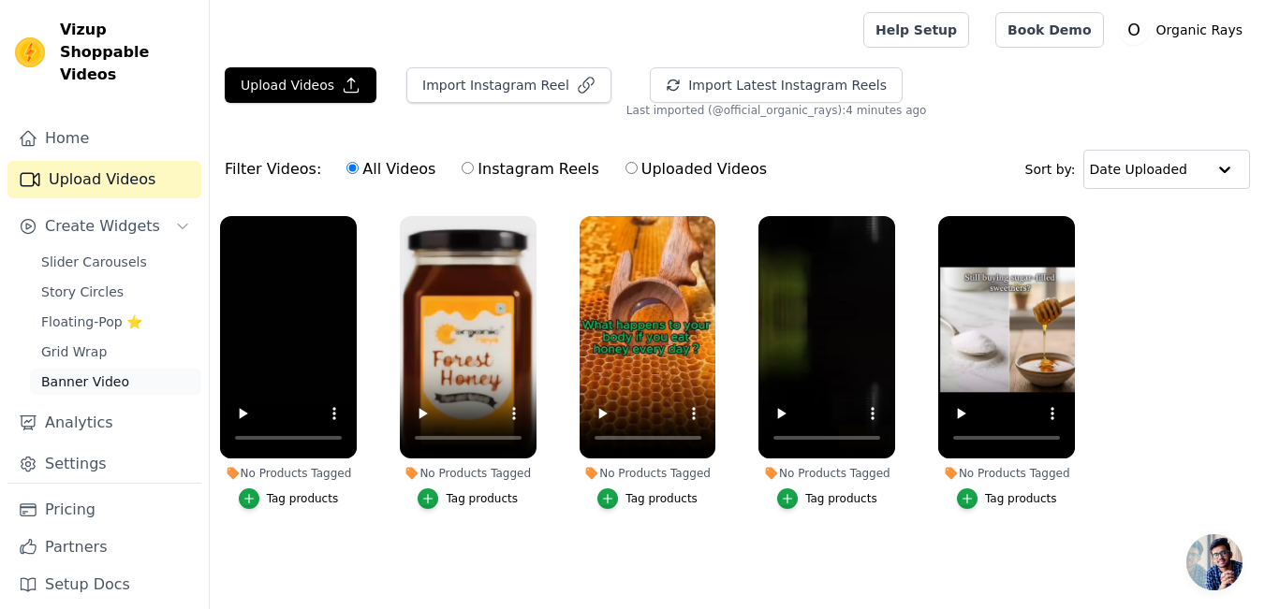
click at [109, 373] on span "Banner Video" at bounding box center [85, 382] width 88 height 19
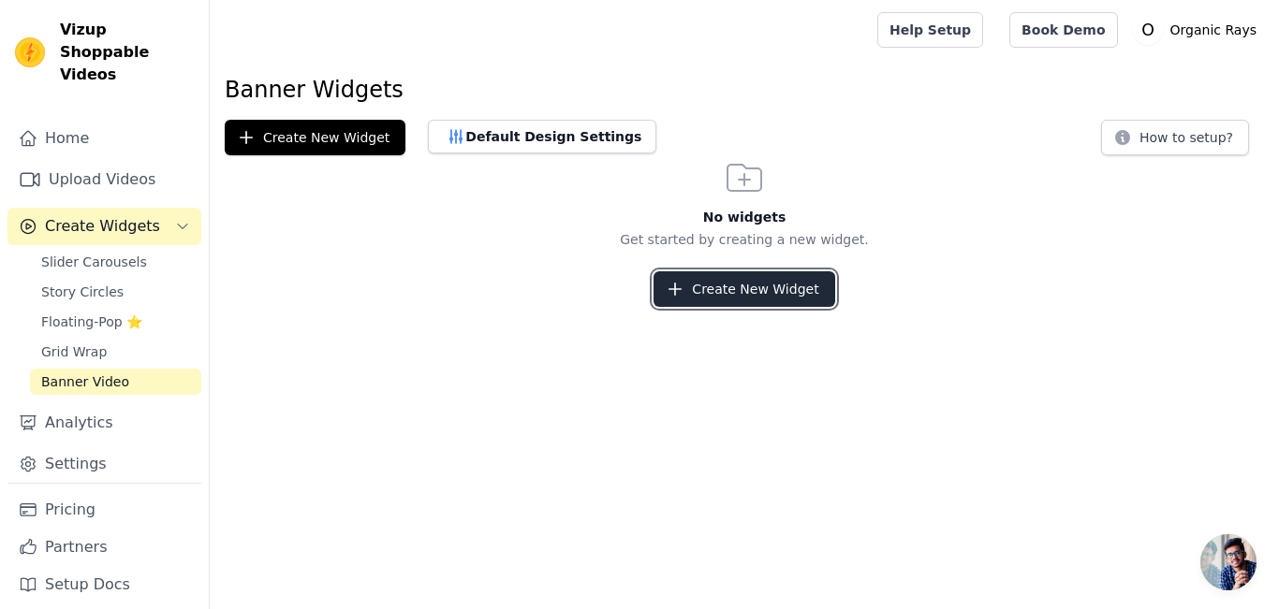
click at [770, 285] on button "Create New Widget" at bounding box center [743, 289] width 181 height 36
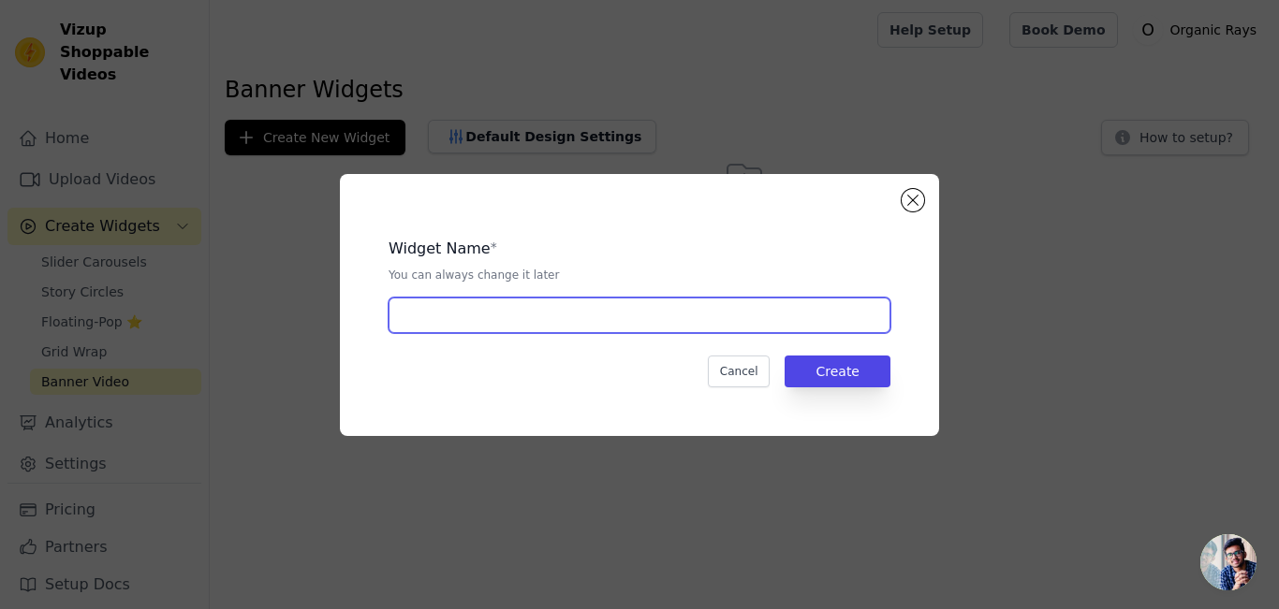
click at [697, 313] on input "text" at bounding box center [640, 316] width 502 height 36
type input "Organic rays honey"
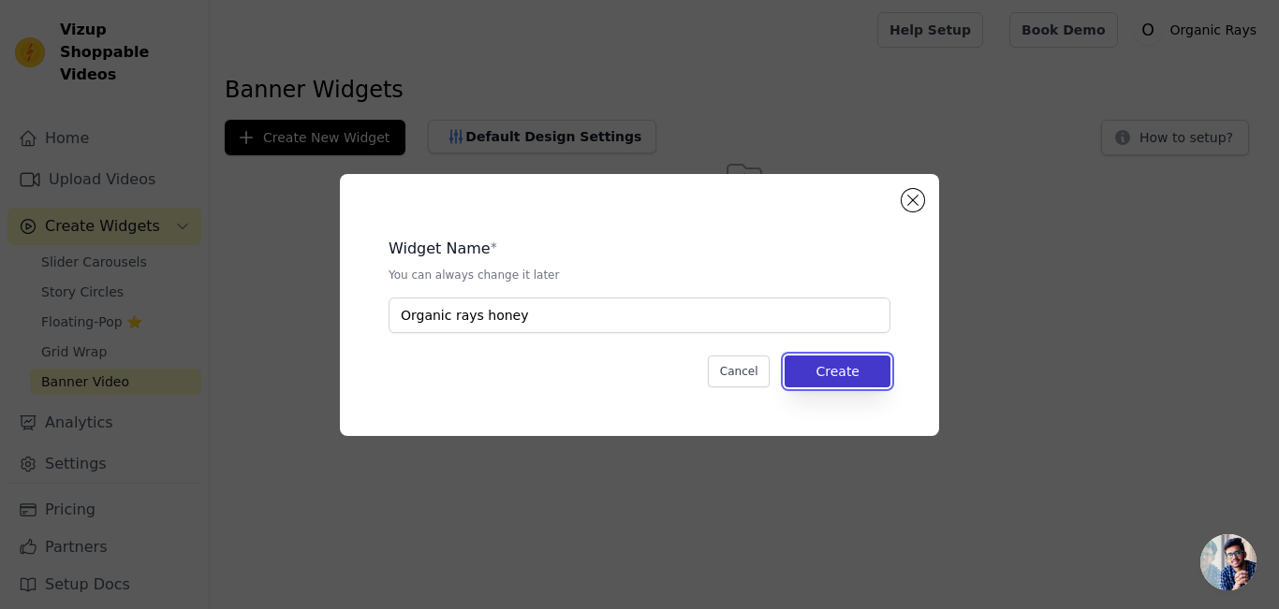
click at [861, 368] on button "Create" at bounding box center [838, 372] width 106 height 32
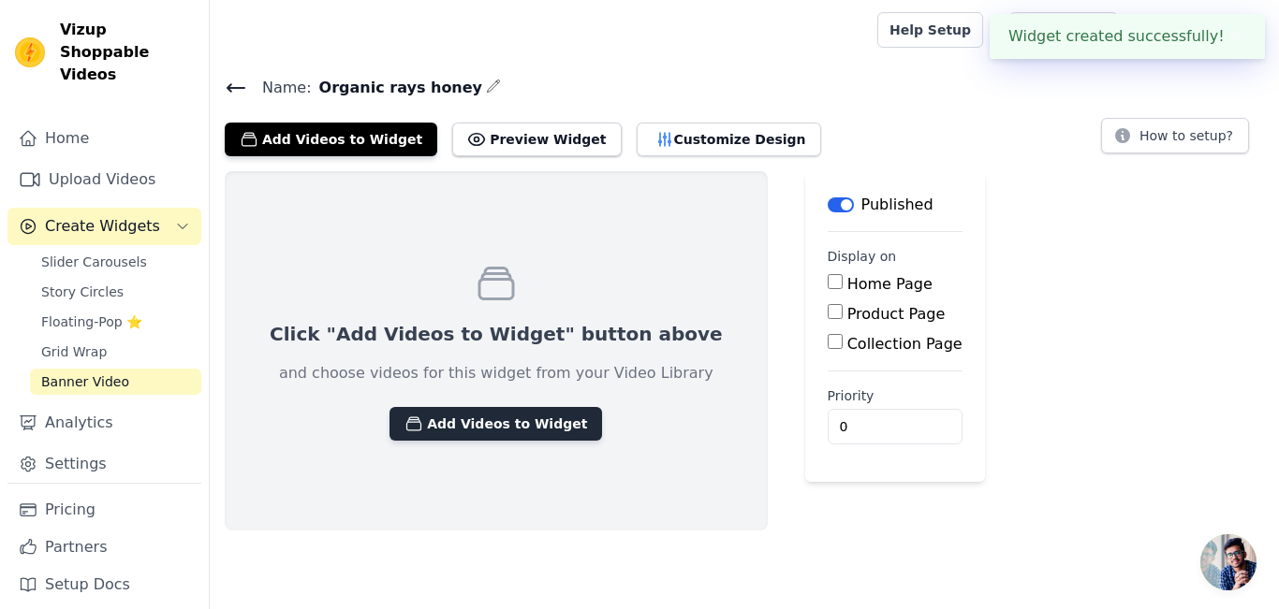
click at [470, 422] on button "Add Videos to Widget" at bounding box center [495, 424] width 213 height 34
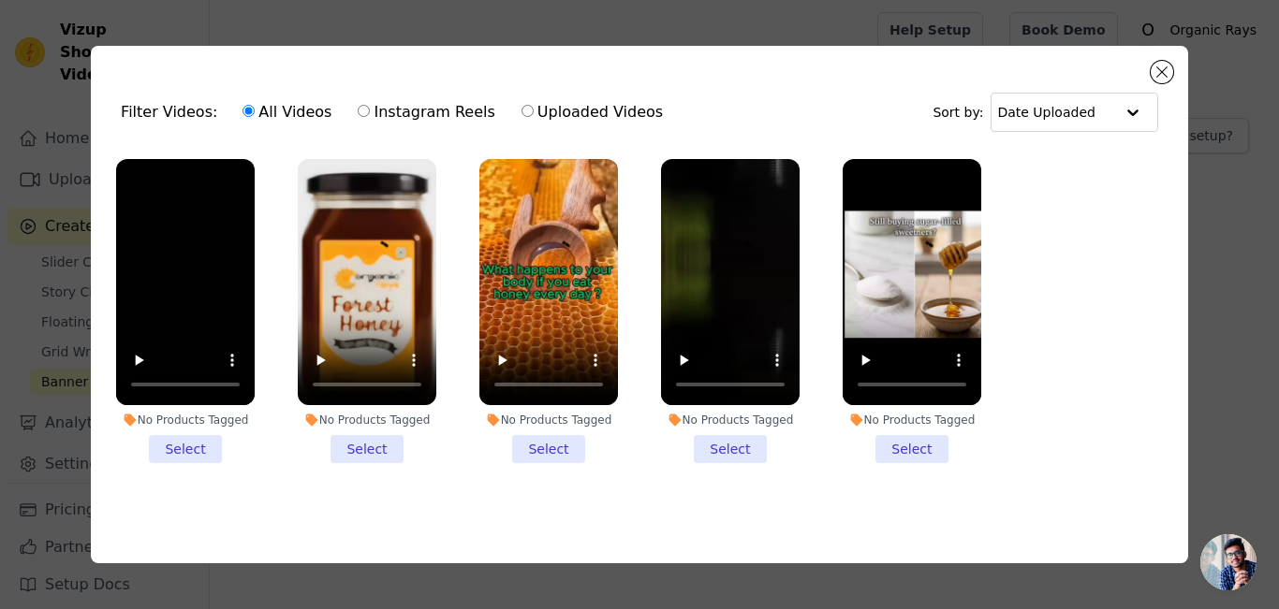
click at [172, 437] on li "No Products Tagged Select" at bounding box center [185, 311] width 139 height 304
click at [0, 0] on input "No Products Tagged Select" at bounding box center [0, 0] width 0 height 0
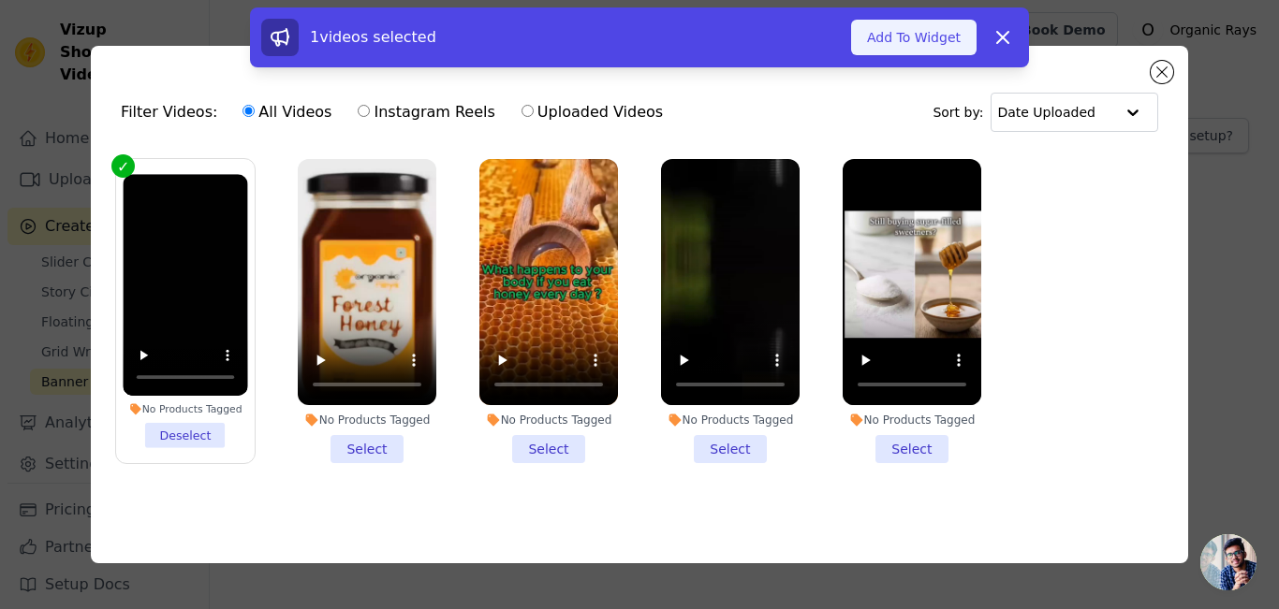
click at [922, 47] on button "Add To Widget" at bounding box center [913, 38] width 125 height 36
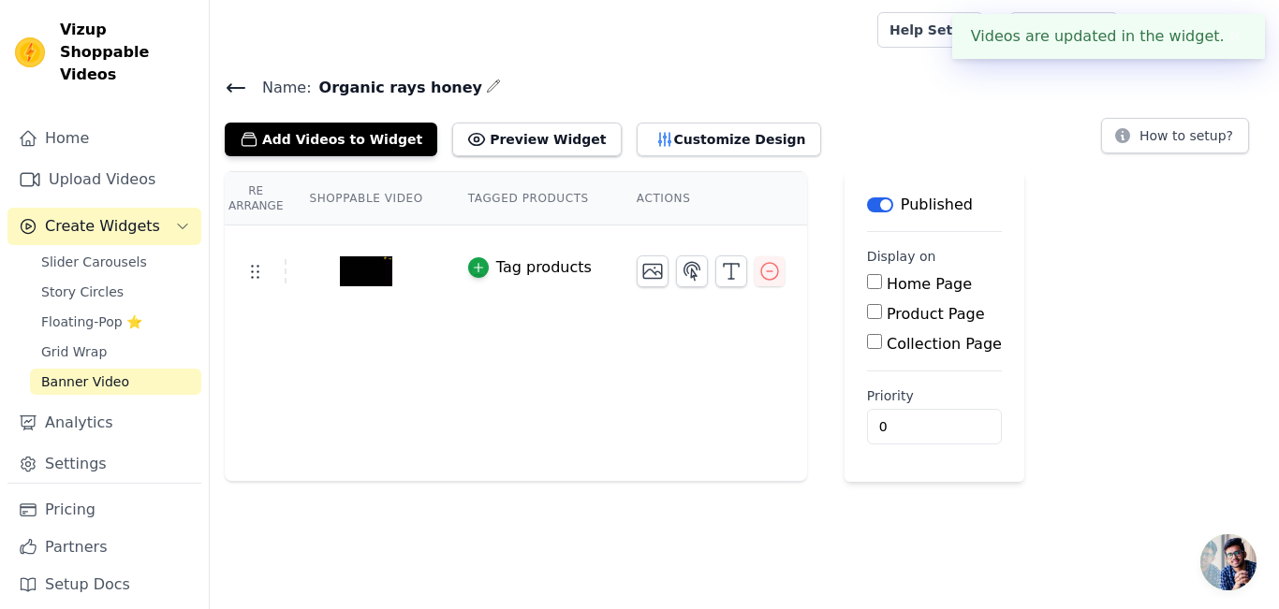
click at [372, 279] on img at bounding box center [366, 272] width 52 height 90
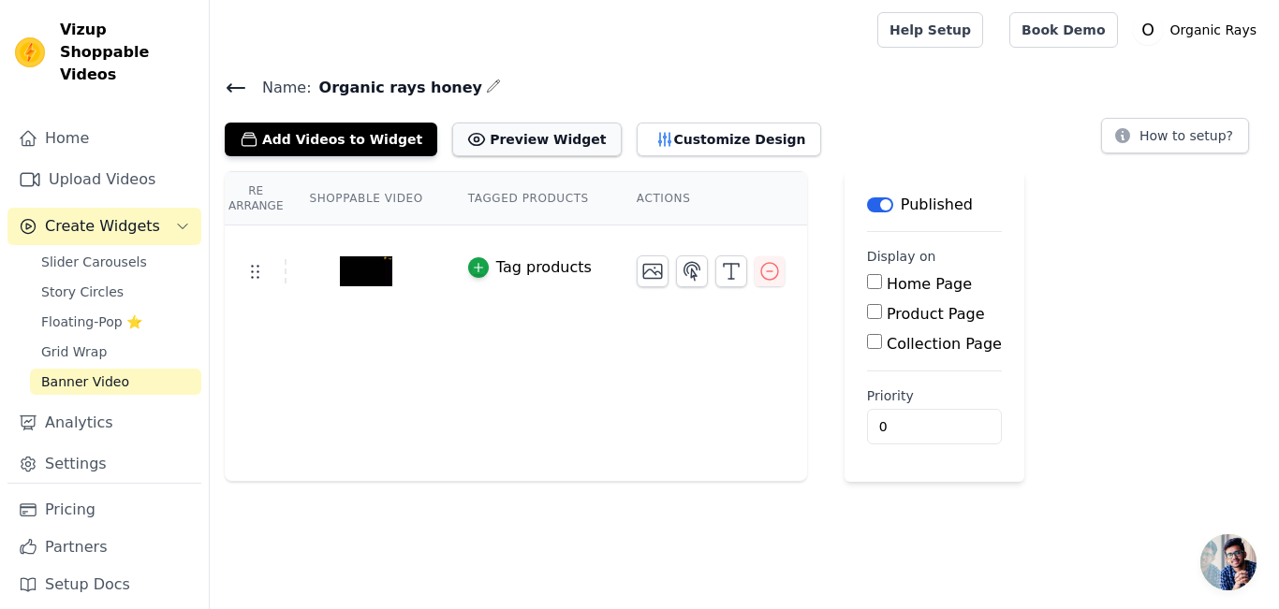
click at [501, 137] on button "Preview Widget" at bounding box center [536, 140] width 169 height 34
click at [252, 270] on icon at bounding box center [254, 271] width 22 height 22
click at [257, 282] on td at bounding box center [256, 271] width 62 height 24
click at [867, 203] on button "Label" at bounding box center [880, 205] width 26 height 15
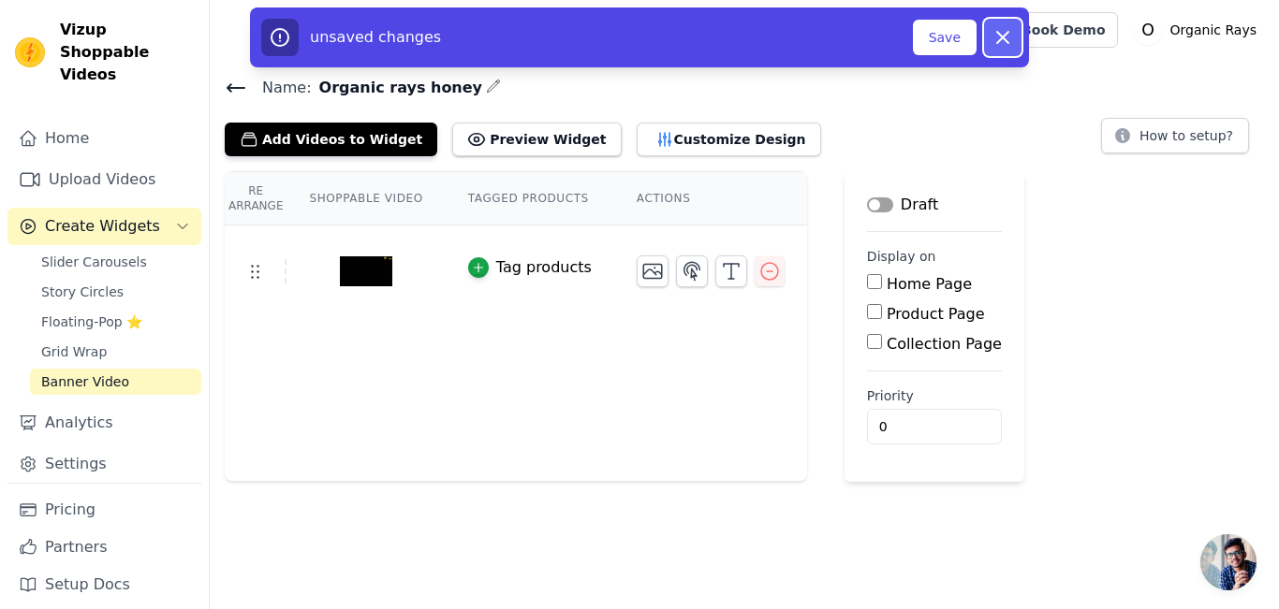
click at [1000, 36] on icon "button" at bounding box center [1002, 37] width 11 height 11
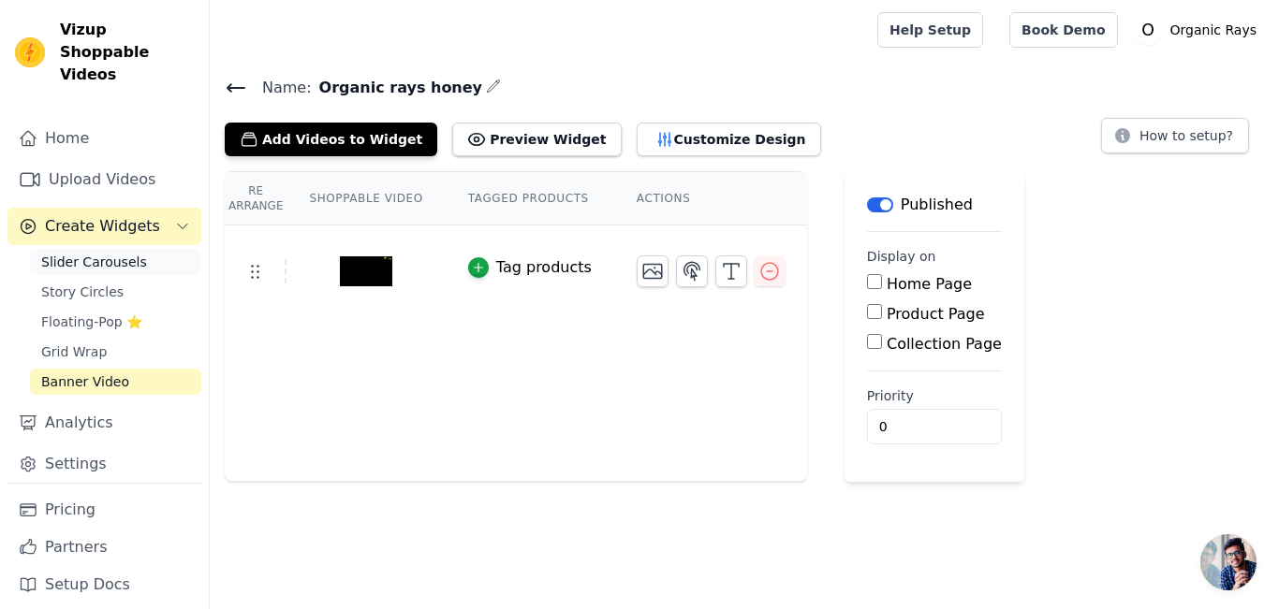
click at [86, 253] on span "Slider Carousels" at bounding box center [94, 262] width 106 height 19
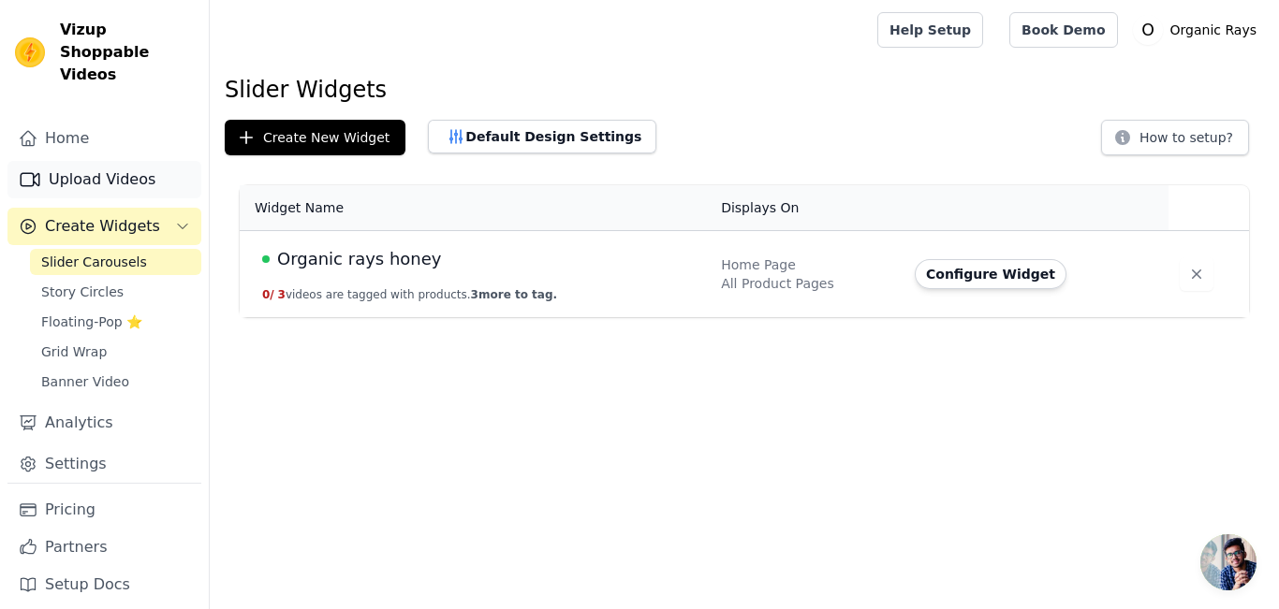
click at [112, 161] on link "Upload Videos" at bounding box center [104, 179] width 194 height 37
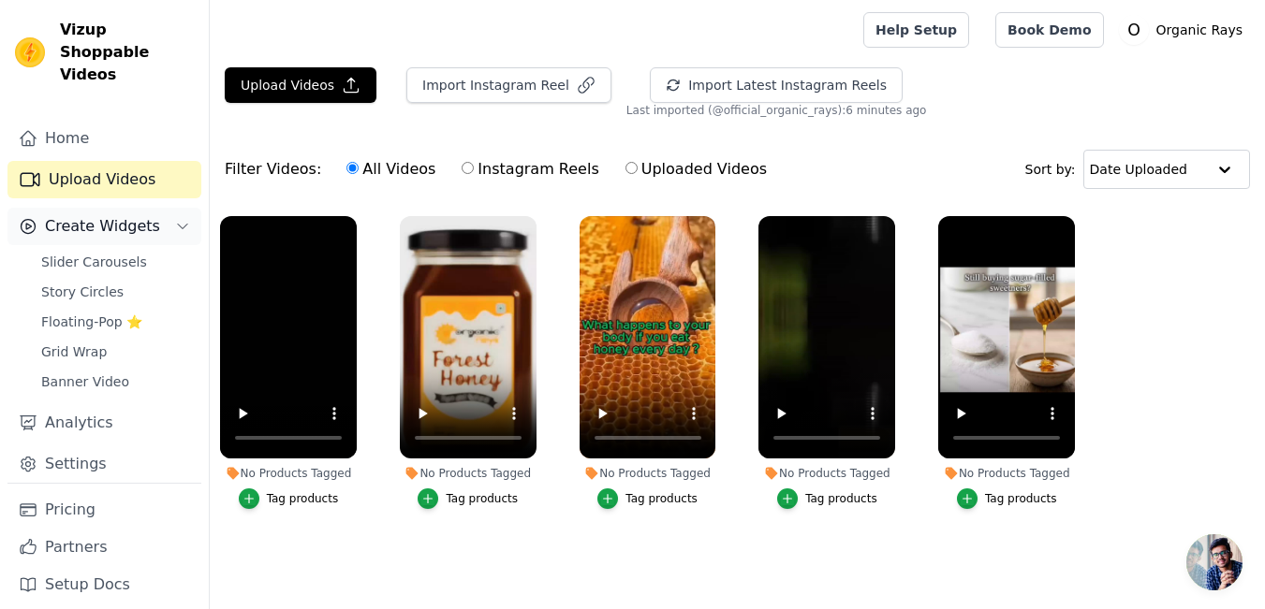
click at [80, 215] on span "Create Widgets" at bounding box center [102, 226] width 115 height 22
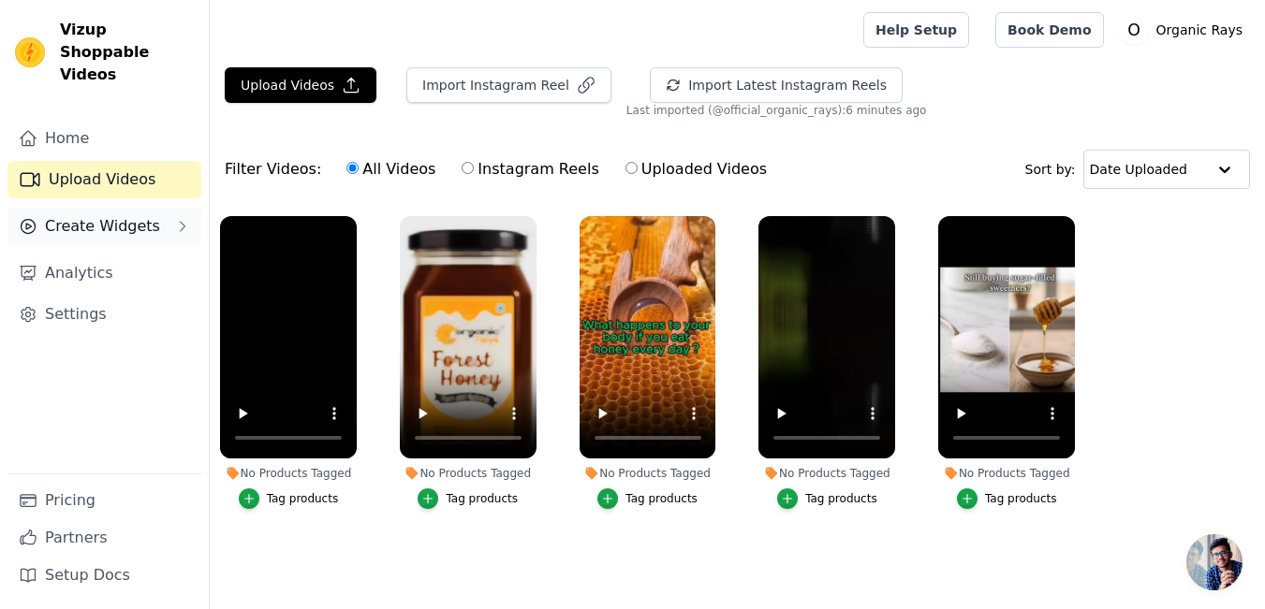
click at [80, 215] on span "Create Widgets" at bounding box center [102, 226] width 115 height 22
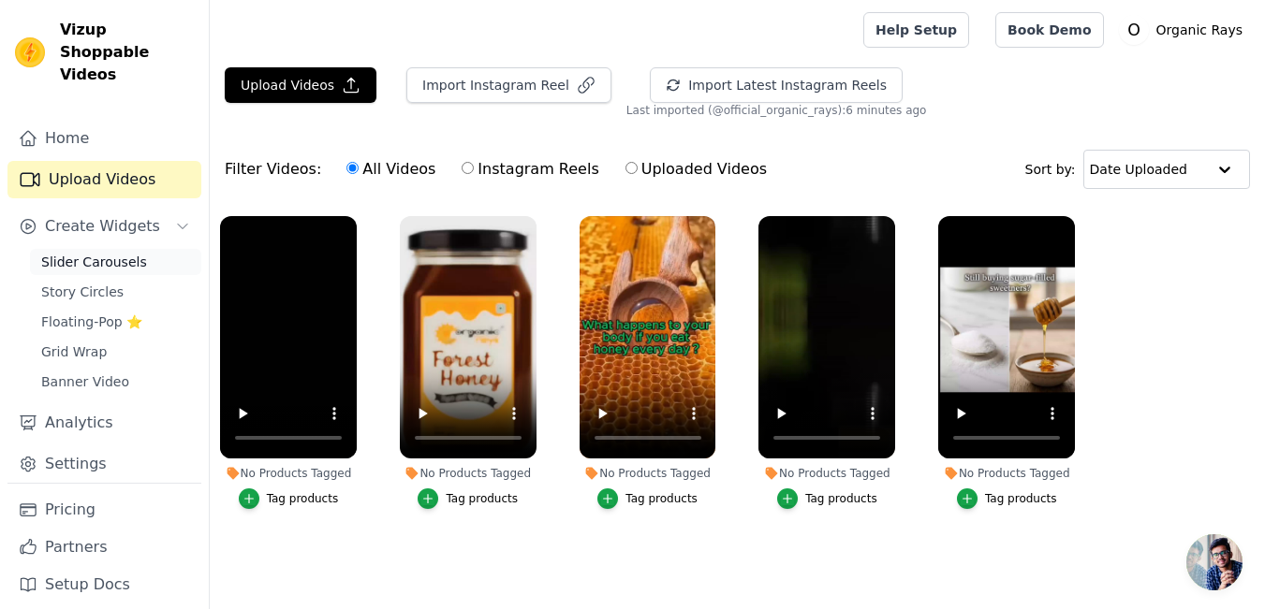
click at [81, 253] on span "Slider Carousels" at bounding box center [94, 262] width 106 height 19
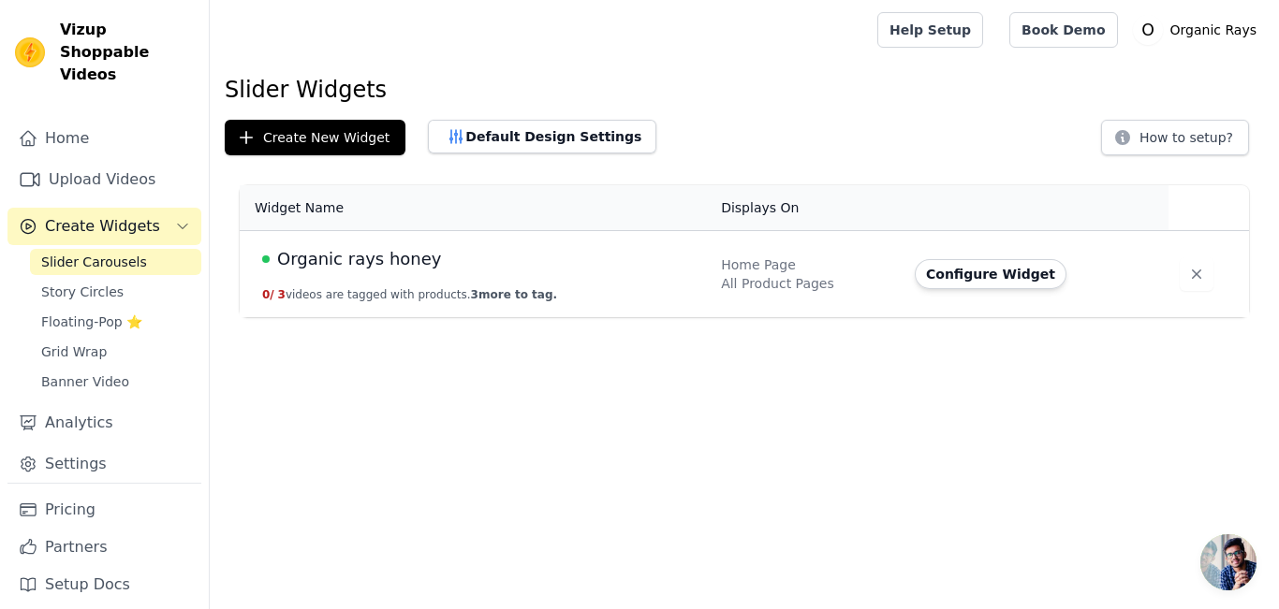
click at [663, 266] on div "Organic rays honey" at bounding box center [480, 259] width 436 height 26
click at [944, 275] on button "Configure Widget" at bounding box center [991, 274] width 152 height 30
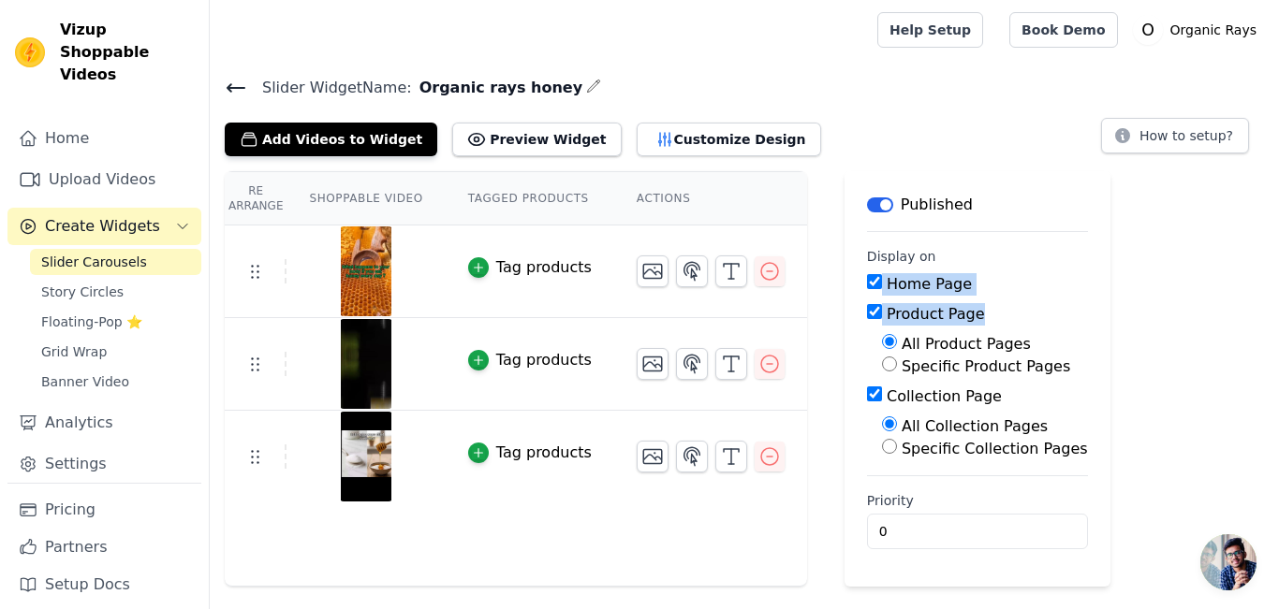
drag, startPoint x: 1278, startPoint y: 258, endPoint x: 1247, endPoint y: 318, distance: 67.4
click at [1247, 318] on div "Re Arrange Shoppable Video Tagged Products Actions Tag products Tag products Ta…" at bounding box center [744, 379] width 1069 height 416
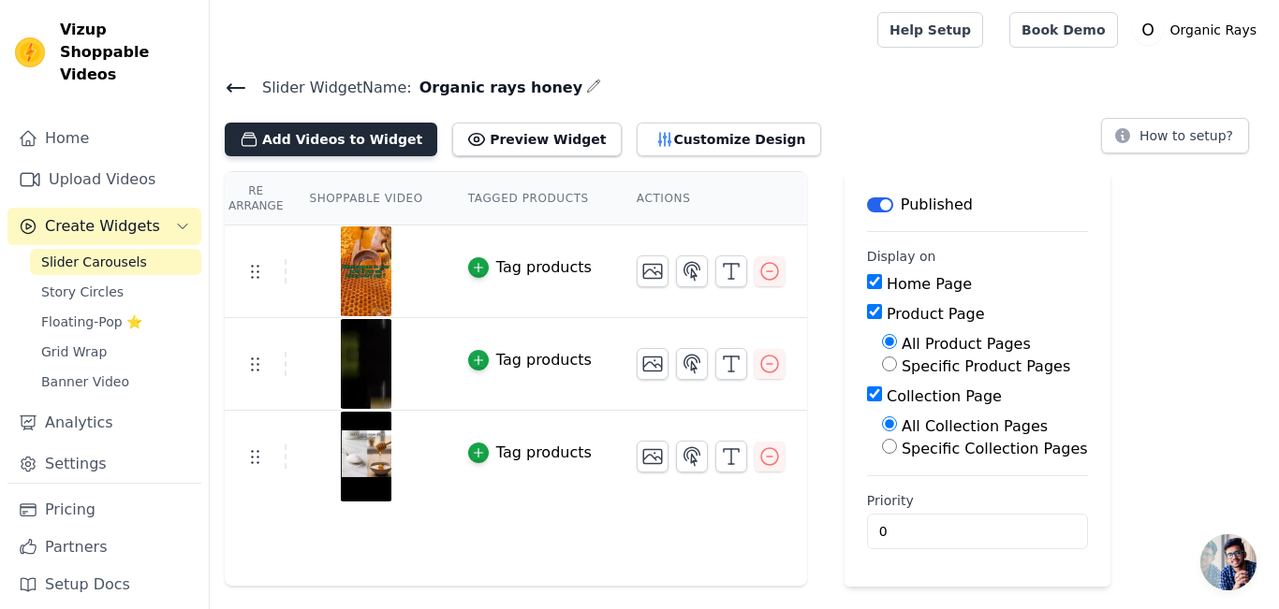
click at [341, 133] on button "Add Videos to Widget" at bounding box center [331, 140] width 213 height 34
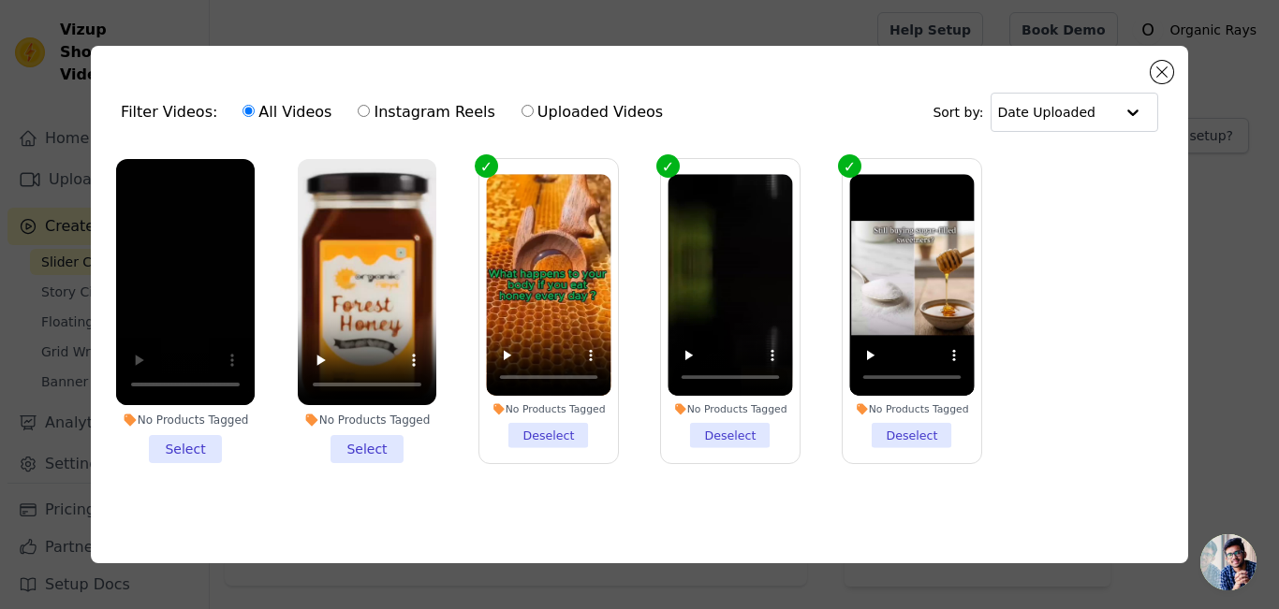
click at [180, 440] on li "No Products Tagged Select" at bounding box center [185, 311] width 139 height 304
click at [0, 0] on input "No Products Tagged Select" at bounding box center [0, 0] width 0 height 0
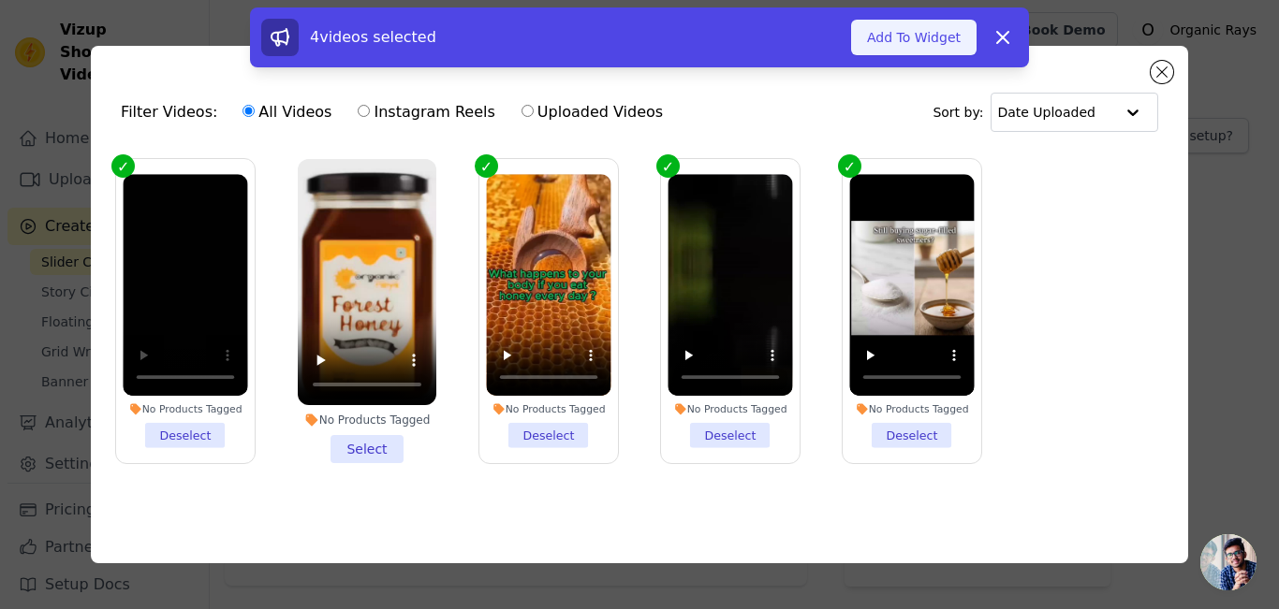
click at [940, 48] on button "Add To Widget" at bounding box center [913, 38] width 125 height 36
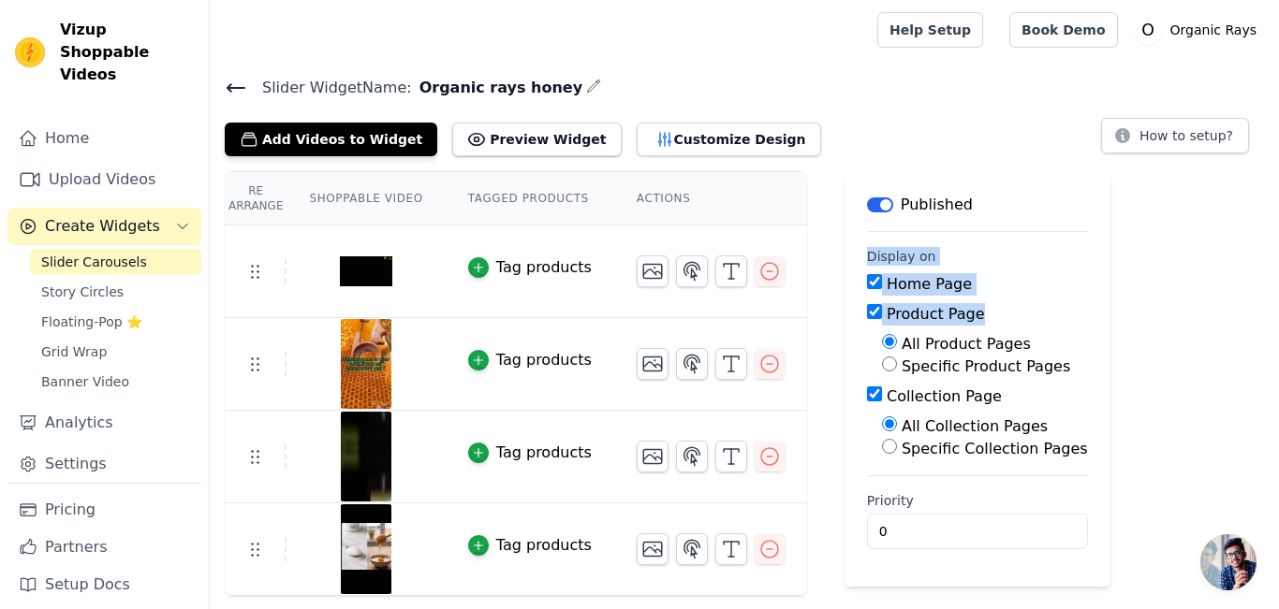
drag, startPoint x: 1278, startPoint y: 184, endPoint x: 1277, endPoint y: 318, distance: 133.9
click at [1277, 318] on div "Re Arrange Shoppable Video Tagged Products Actions Tag products Tag products Ta…" at bounding box center [744, 383] width 1069 height 425
click at [1204, 321] on div "Re Arrange Shoppable Video Tagged Products Actions Tag products Tag products Ta…" at bounding box center [744, 383] width 1069 height 425
click at [474, 140] on button "Preview Widget" at bounding box center [536, 140] width 169 height 34
drag, startPoint x: 1278, startPoint y: 181, endPoint x: 1278, endPoint y: 252, distance: 71.2
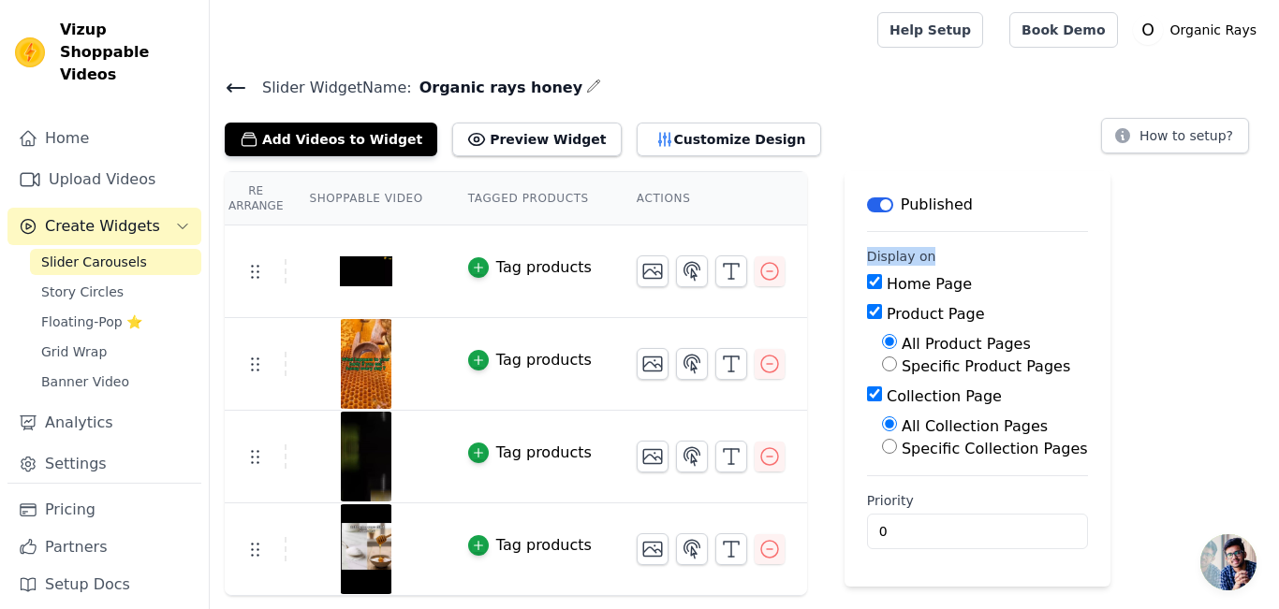
click at [1278, 252] on div "Re Arrange Shoppable Video Tagged Products Actions Tag products Tag products Ta…" at bounding box center [744, 383] width 1069 height 425
click at [868, 117] on div "Add Videos to Widget Preview Widget Customize Design How to setup?" at bounding box center [744, 135] width 1039 height 41
click at [225, 88] on icon at bounding box center [236, 88] width 22 height 22
